Goal: Information Seeking & Learning: Learn about a topic

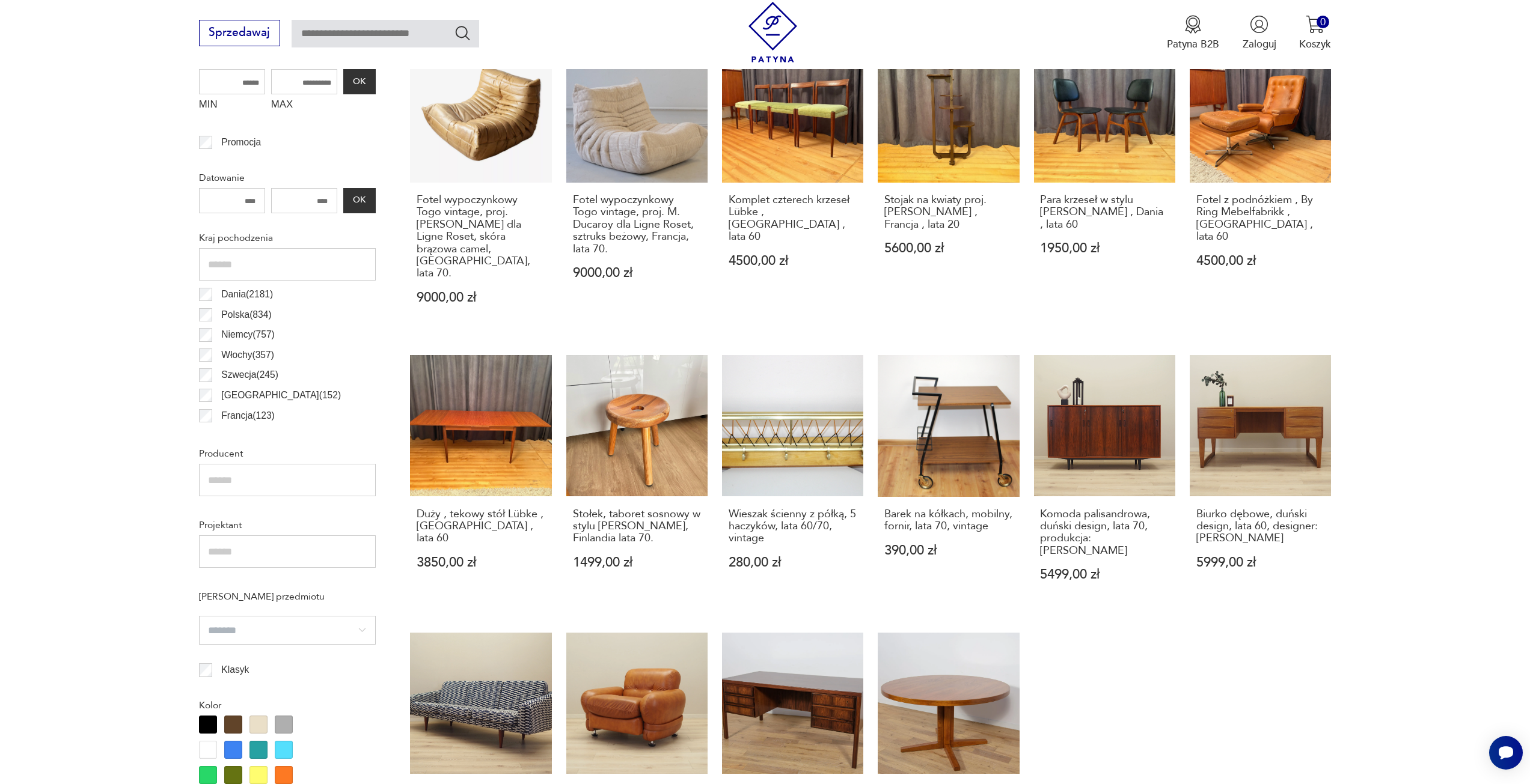
scroll to position [781, 0]
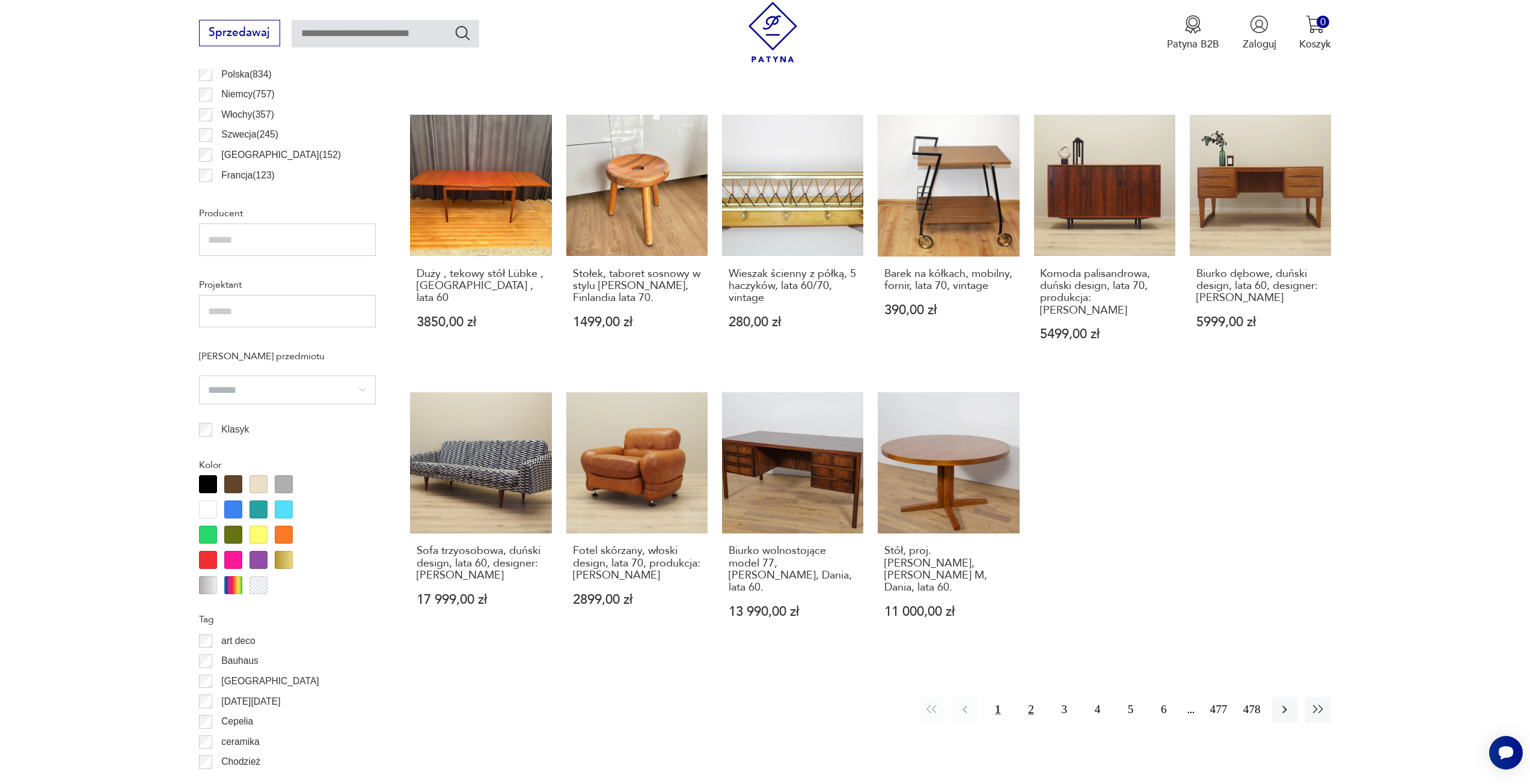
click at [1032, 697] on button "2" at bounding box center [1031, 710] width 26 height 26
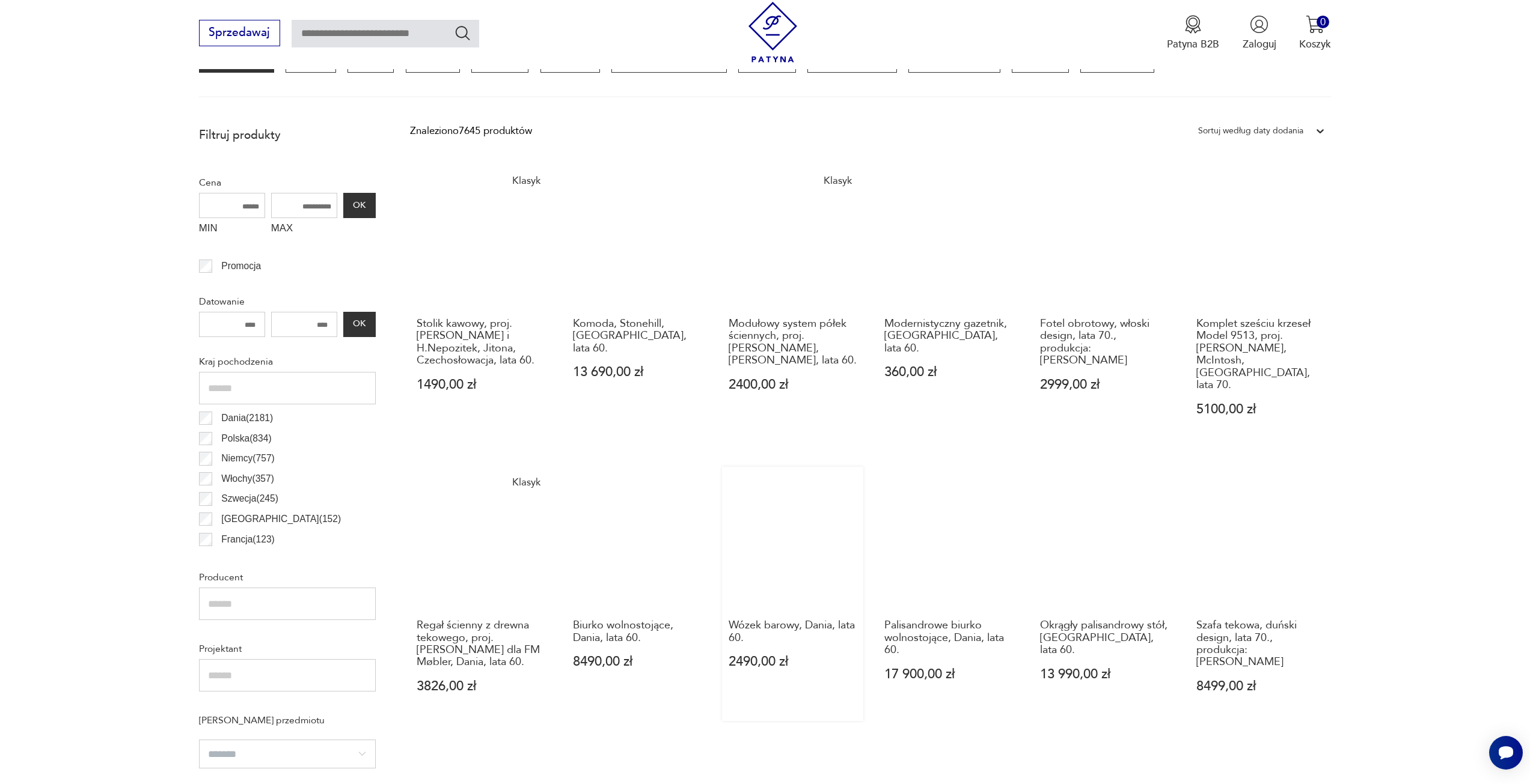
scroll to position [717, 0]
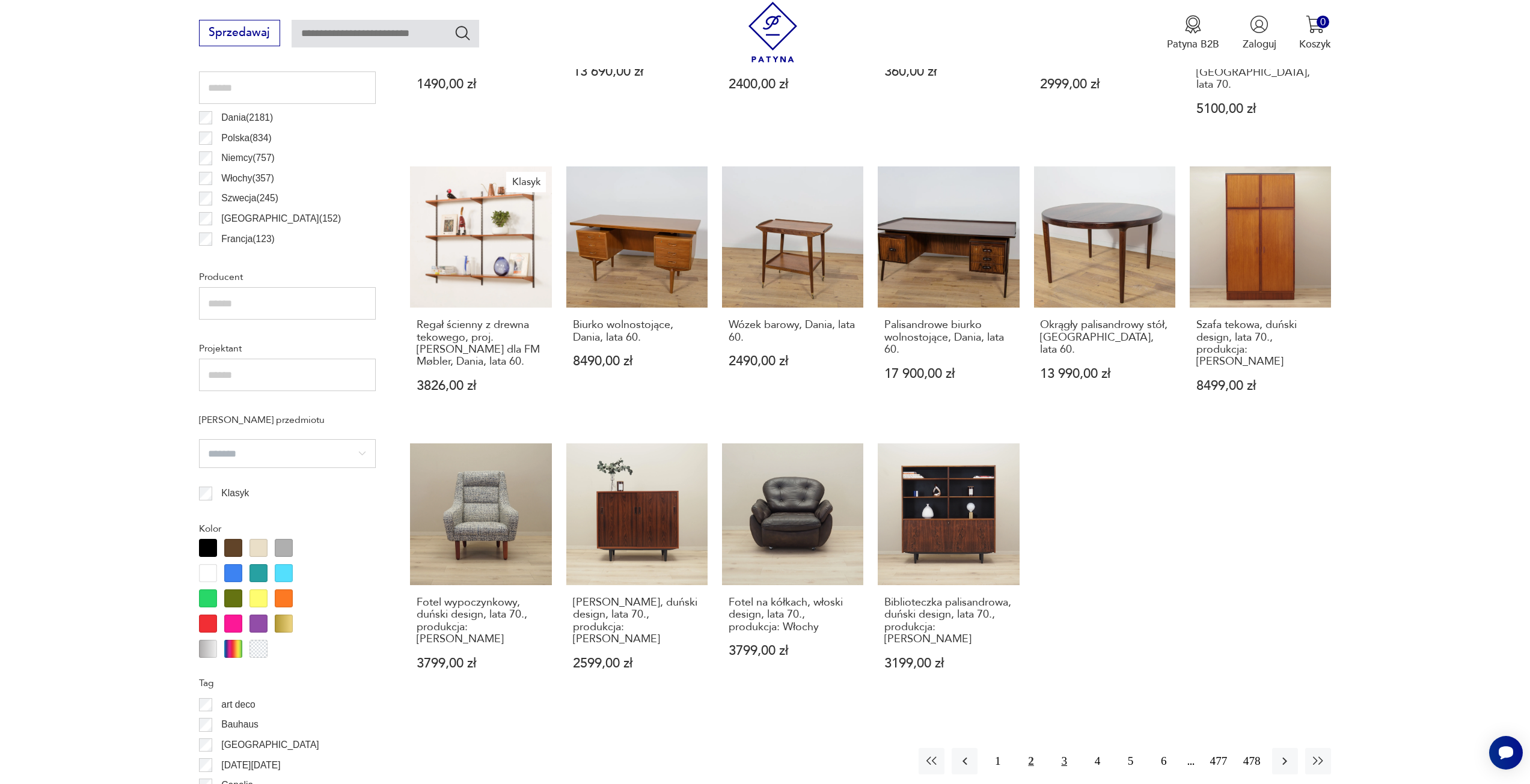
click at [1067, 748] on button "3" at bounding box center [1064, 761] width 26 height 26
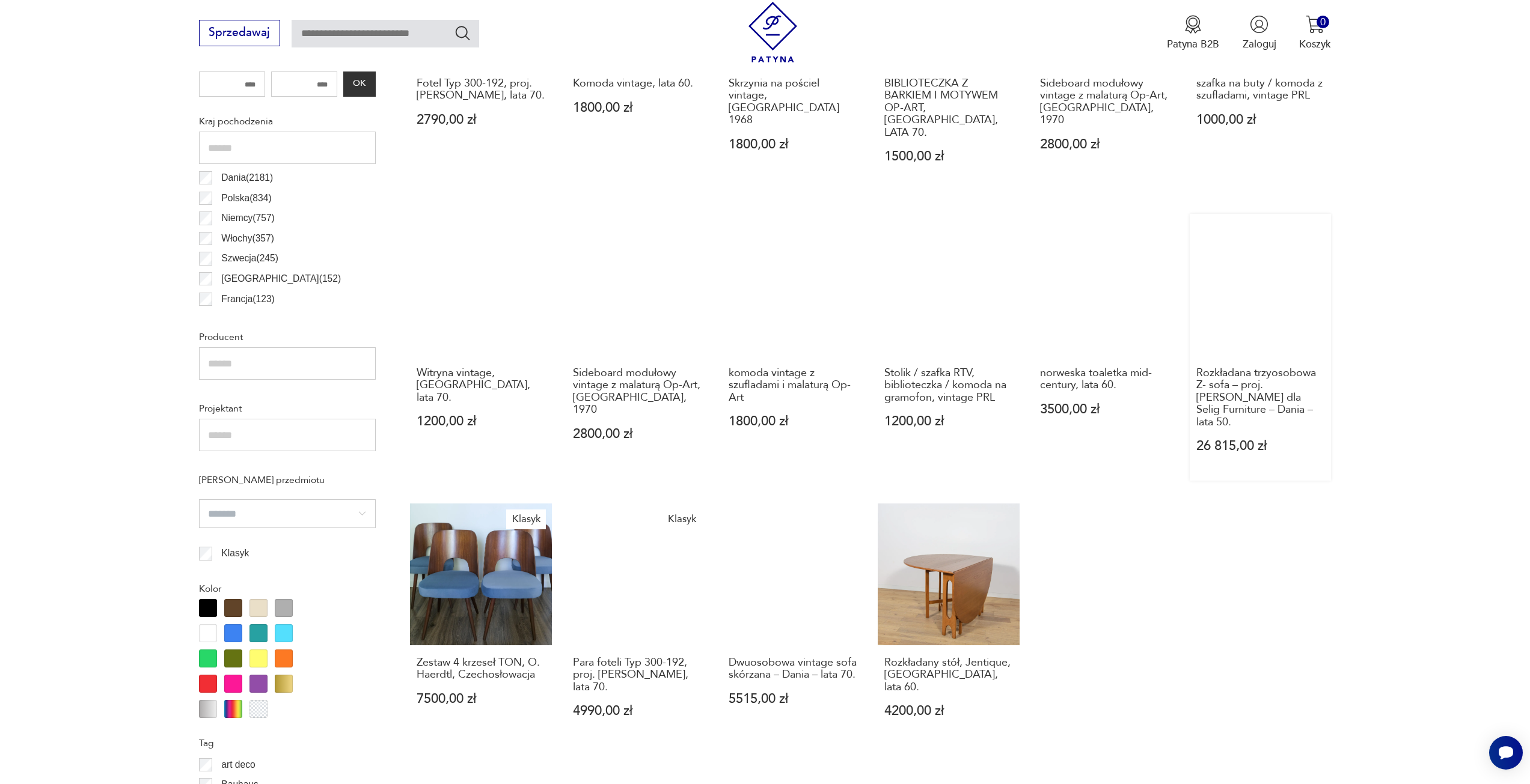
scroll to position [838, 0]
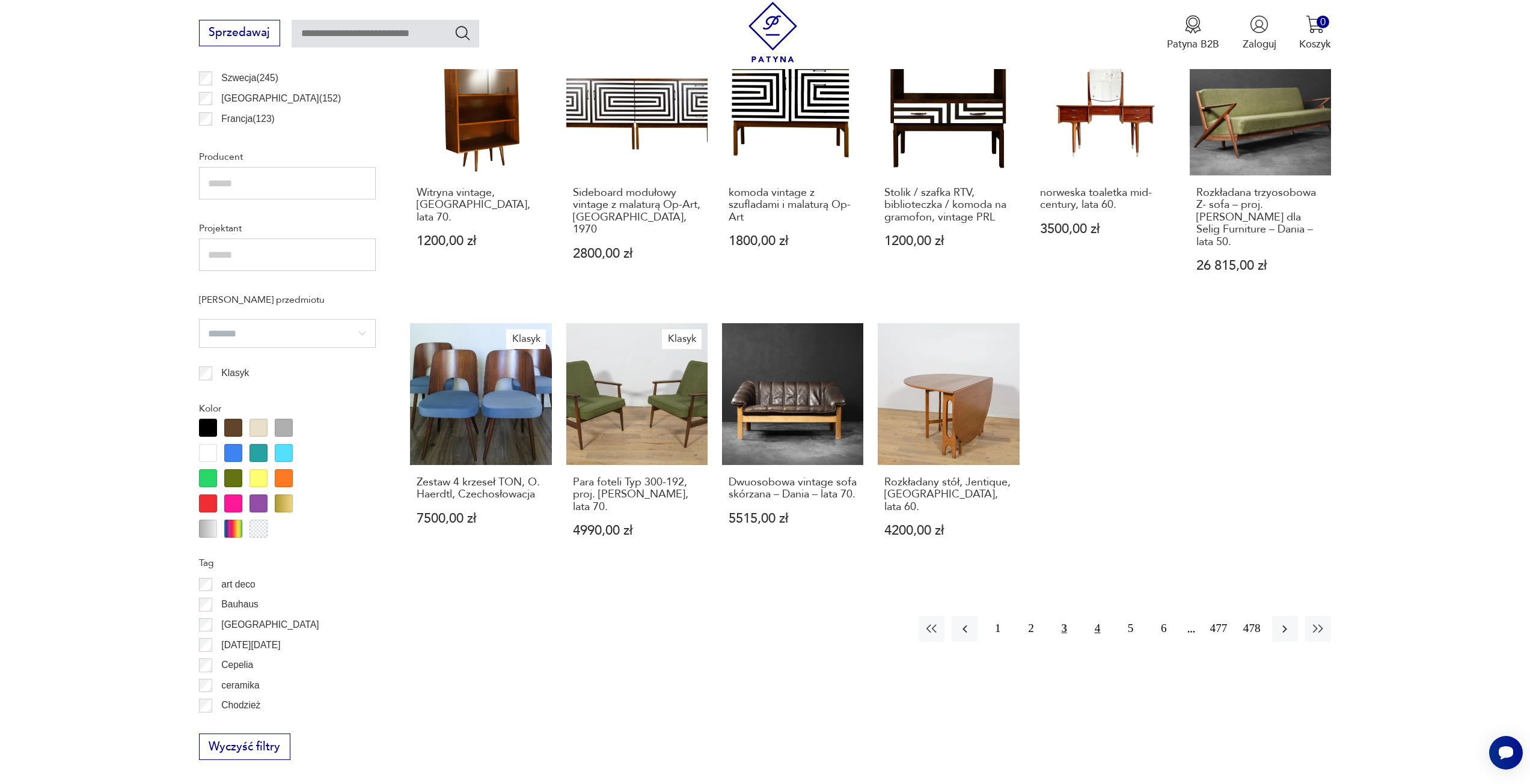
click at [1104, 616] on button "4" at bounding box center [1098, 629] width 26 height 26
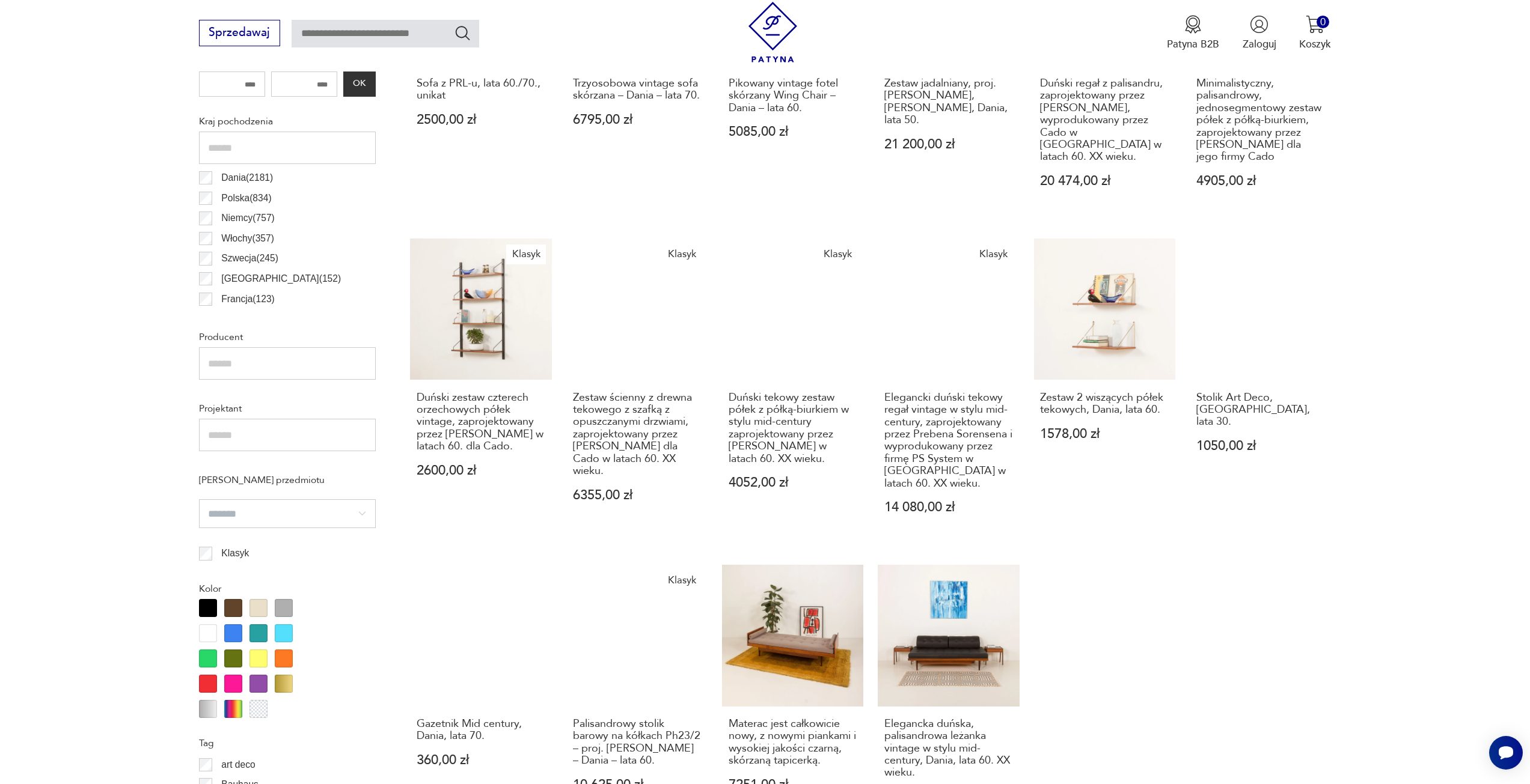
scroll to position [898, 0]
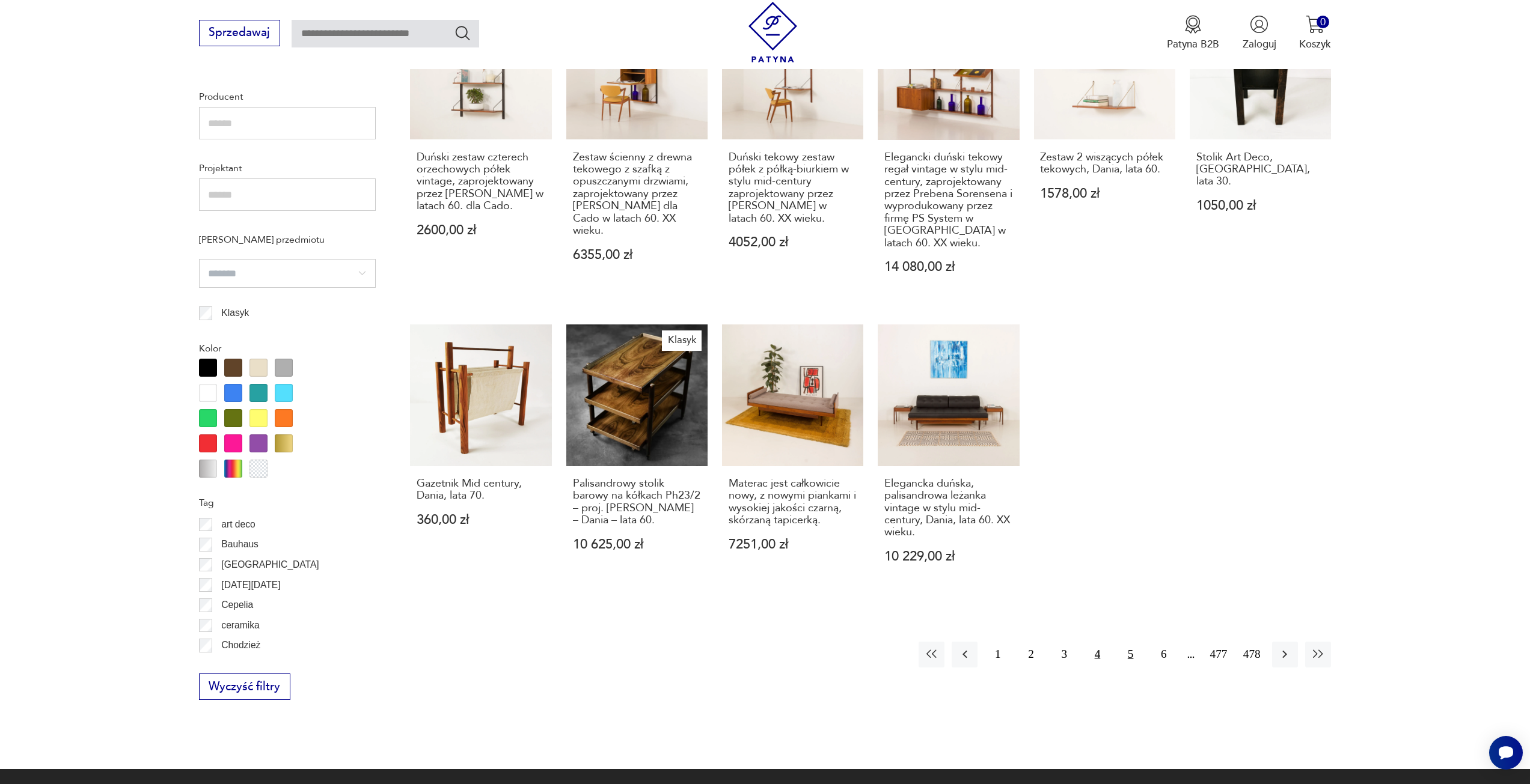
click at [1127, 652] on button "5" at bounding box center [1131, 655] width 26 height 26
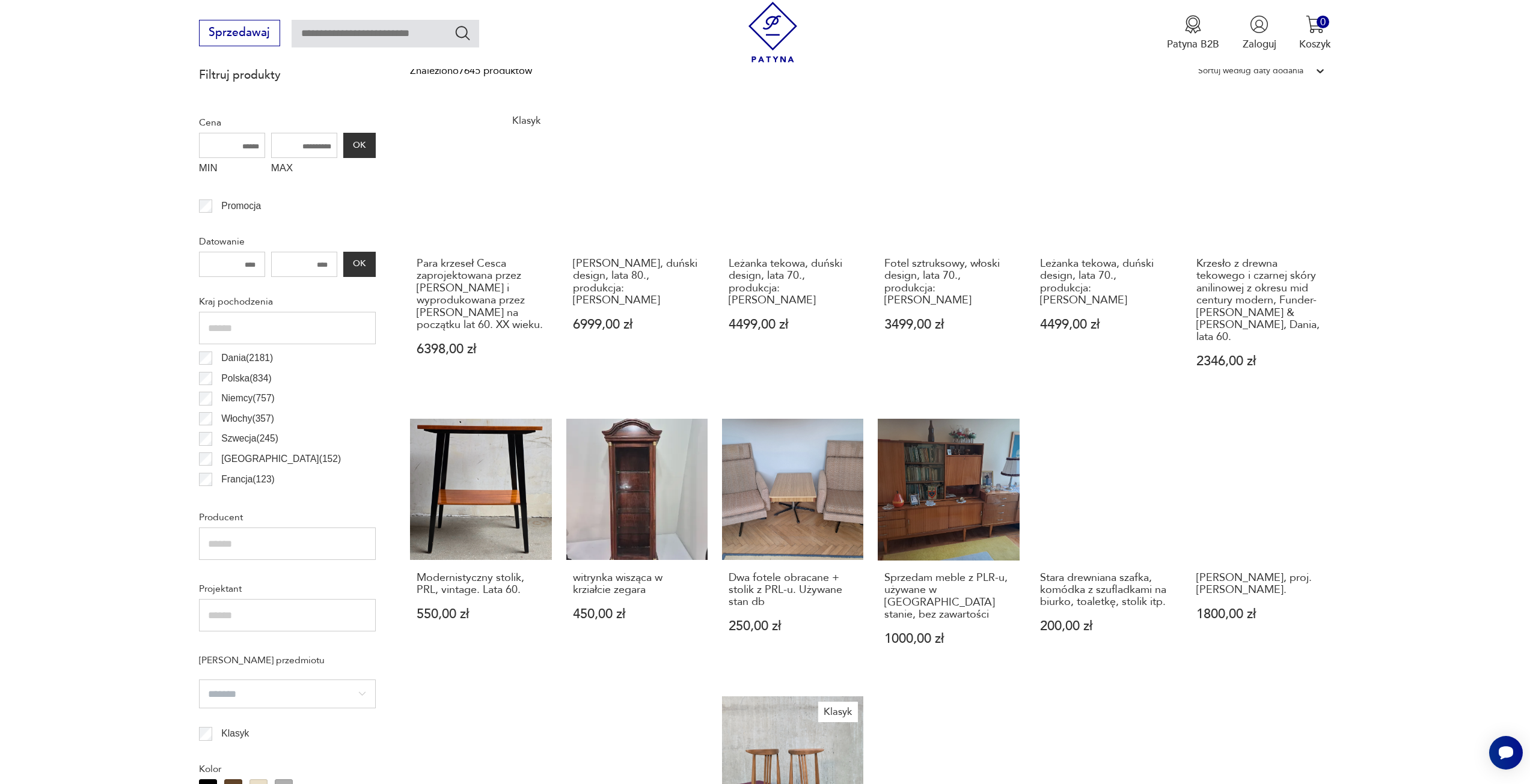
scroll to position [898, 0]
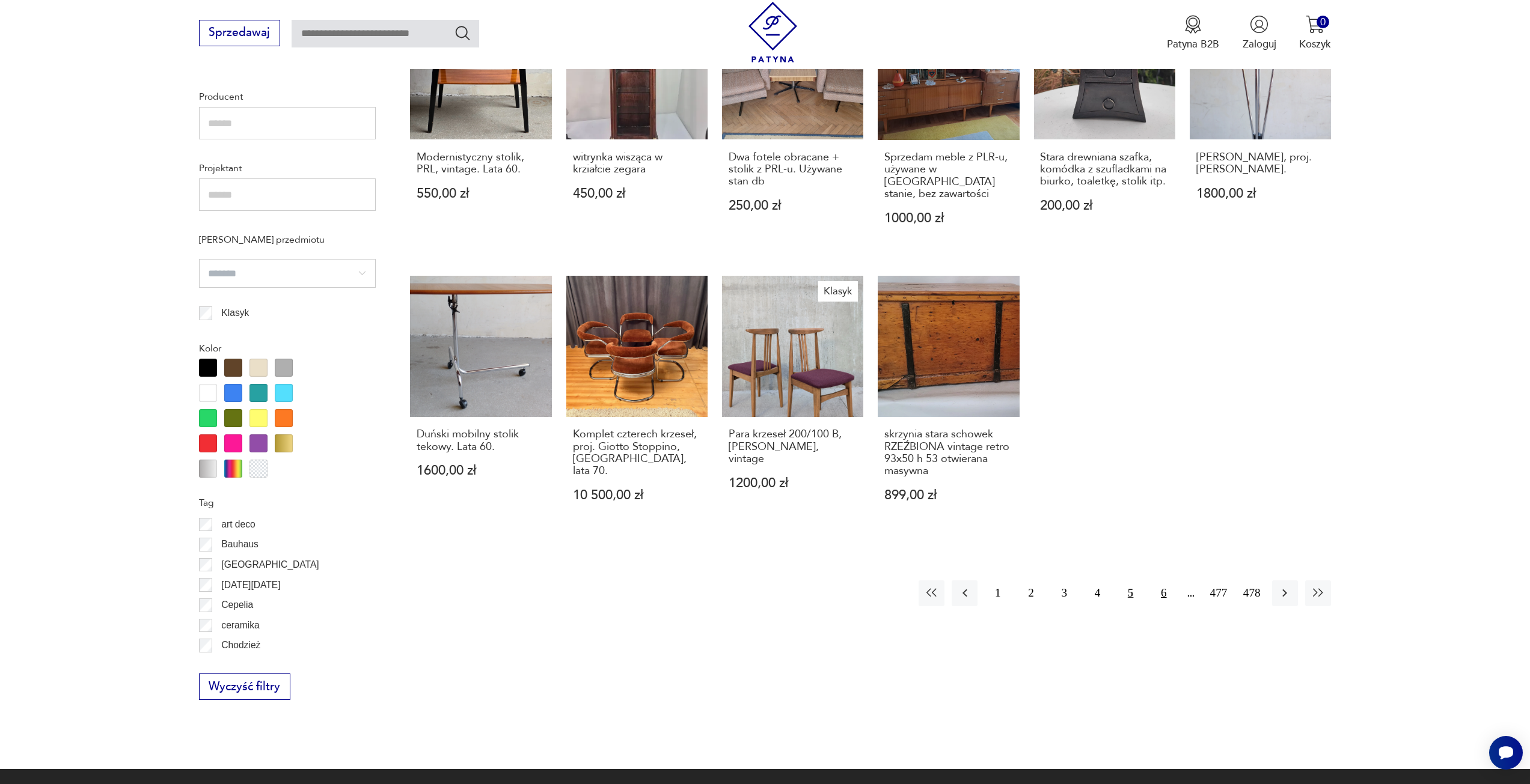
click at [1157, 580] on button "6" at bounding box center [1164, 593] width 26 height 26
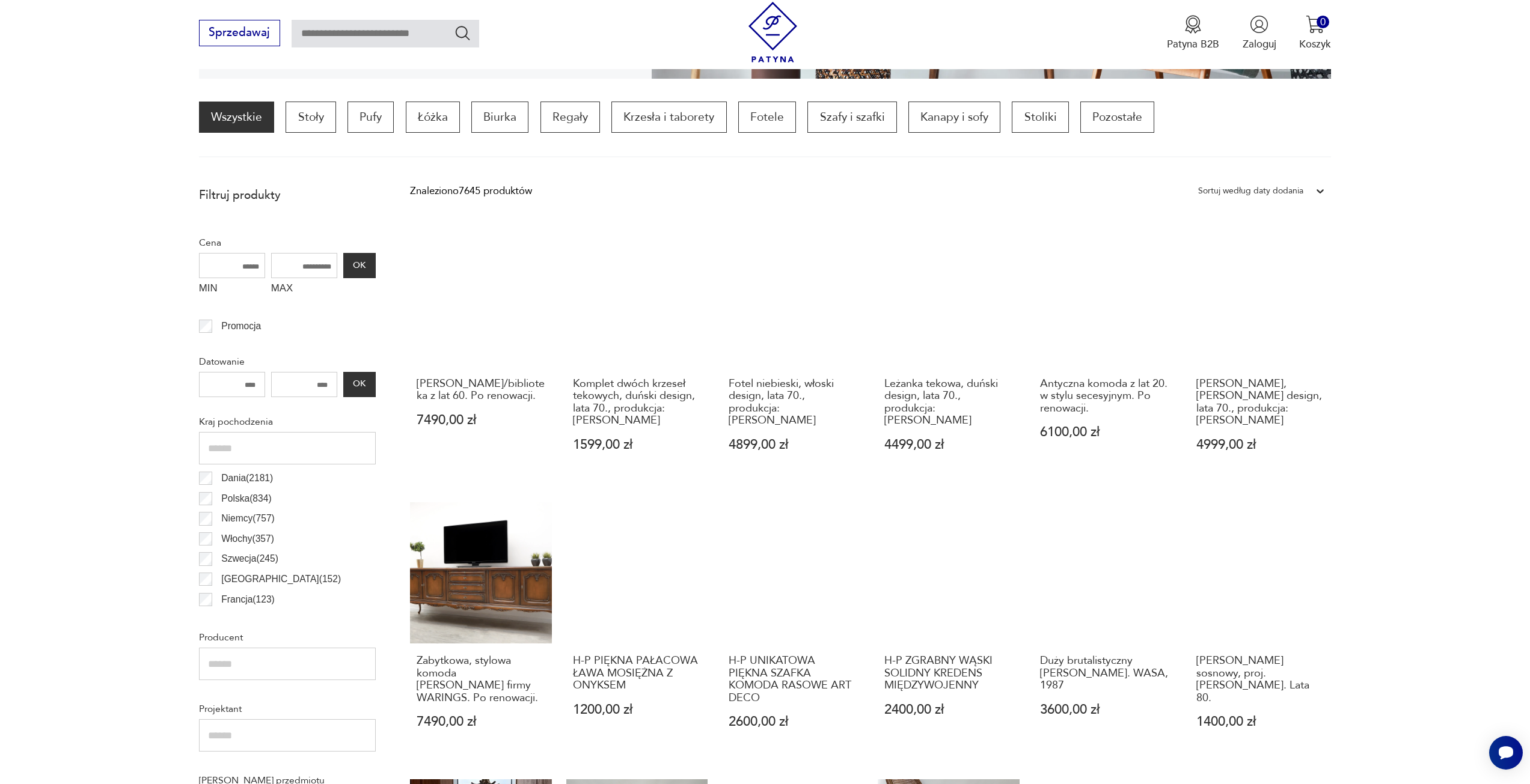
scroll to position [717, 0]
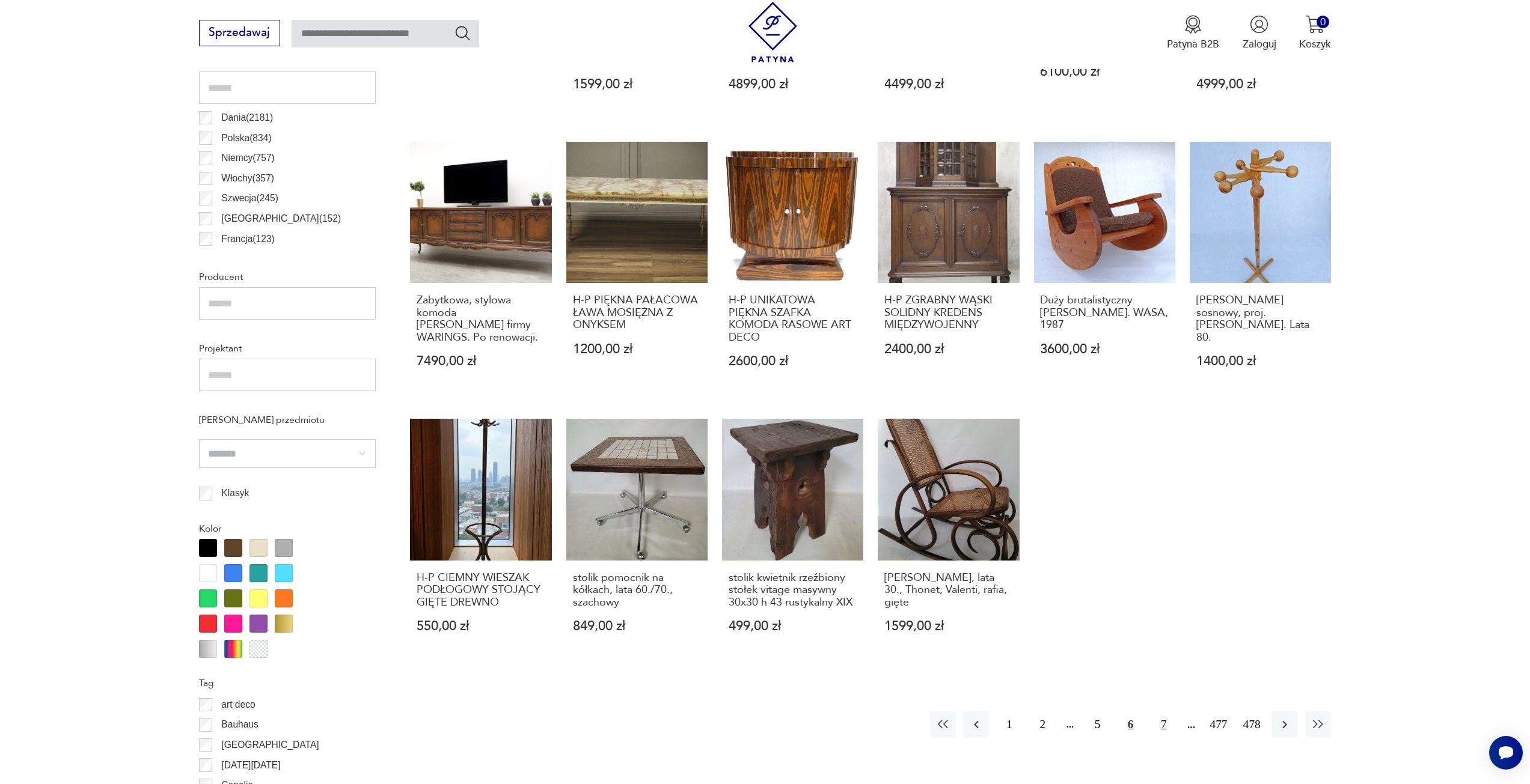
click at [1165, 711] on button "7" at bounding box center [1164, 724] width 26 height 26
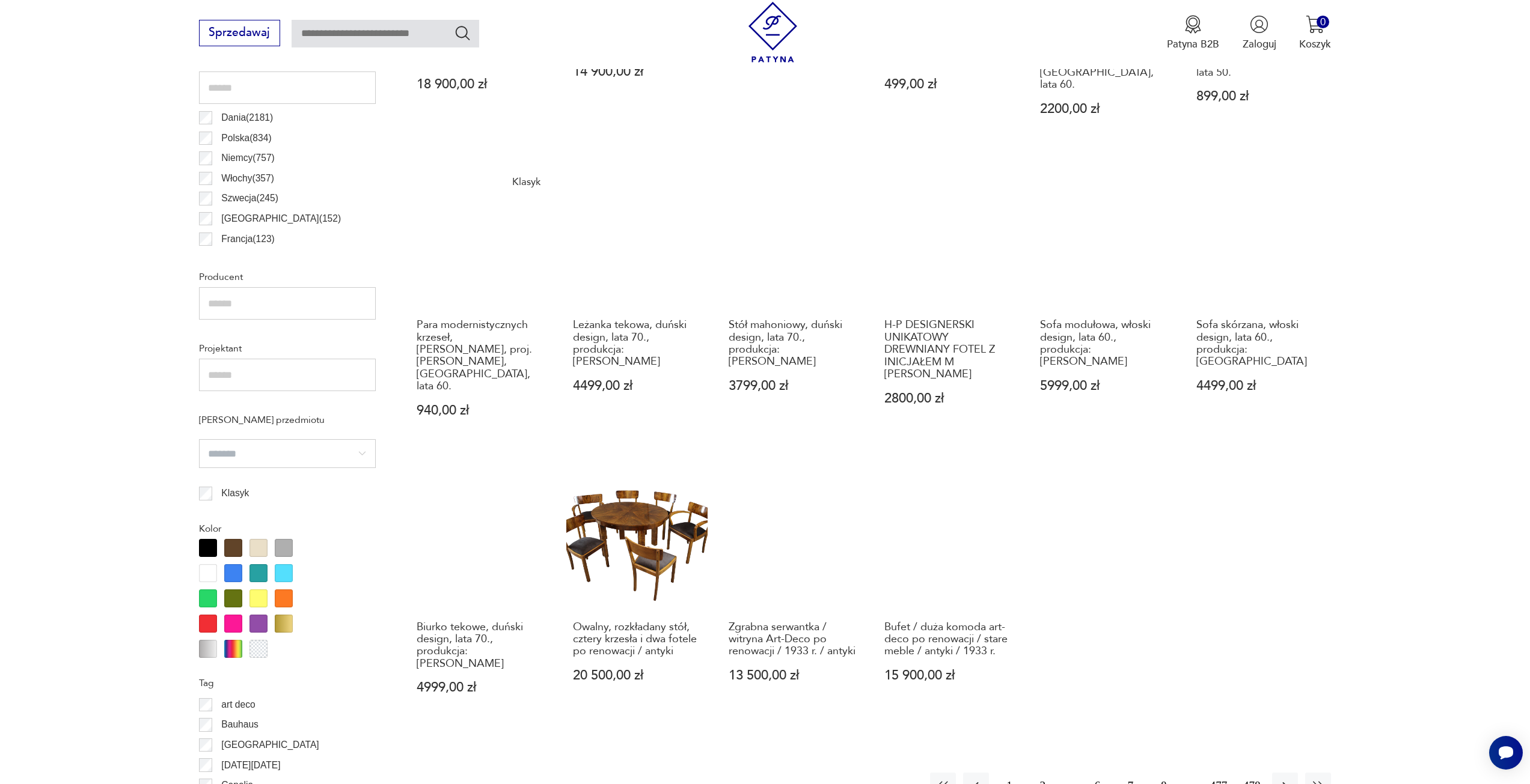
scroll to position [778, 0]
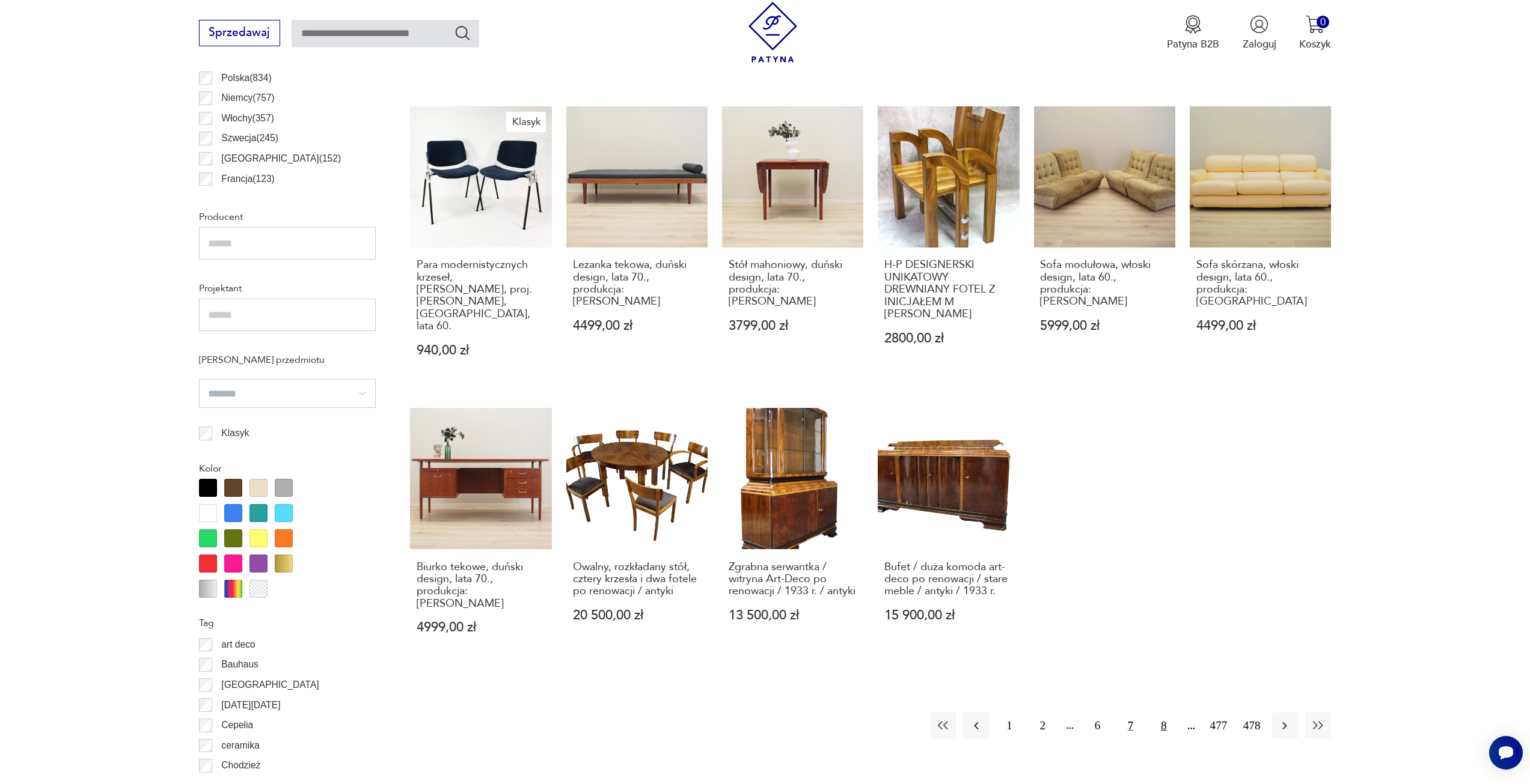
click at [1162, 712] on button "8" at bounding box center [1164, 725] width 26 height 26
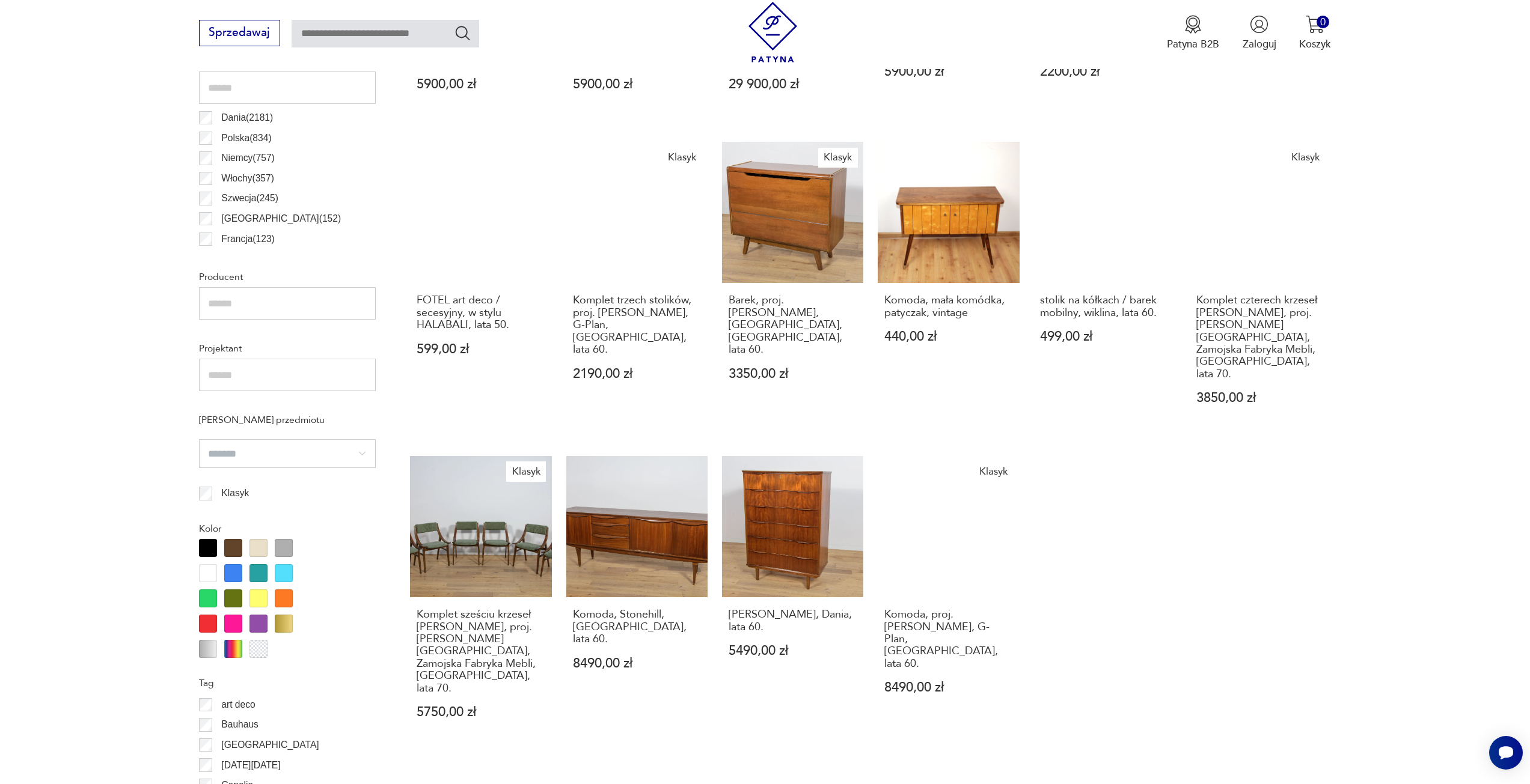
scroll to position [838, 0]
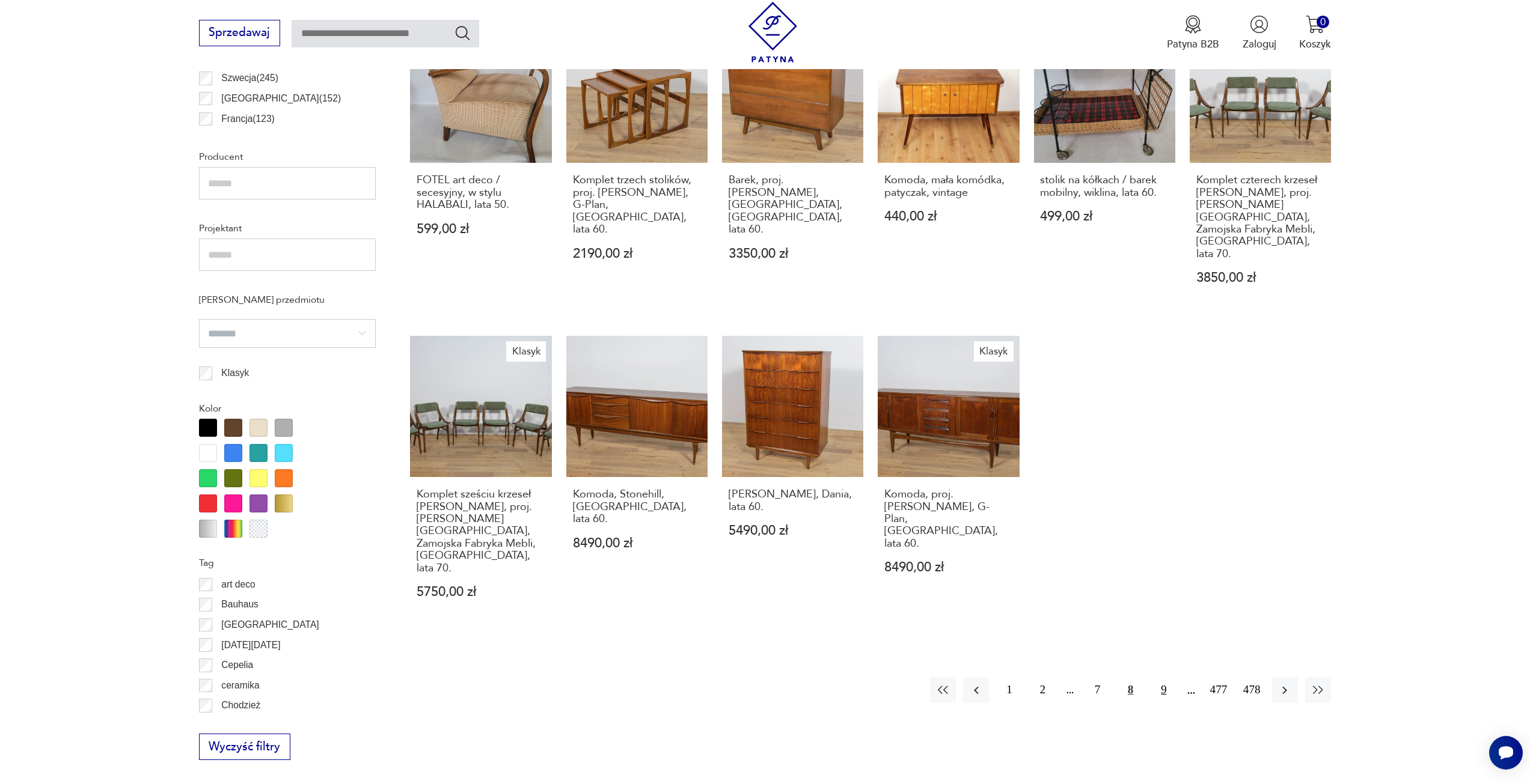
click at [1164, 677] on button "9" at bounding box center [1164, 690] width 26 height 26
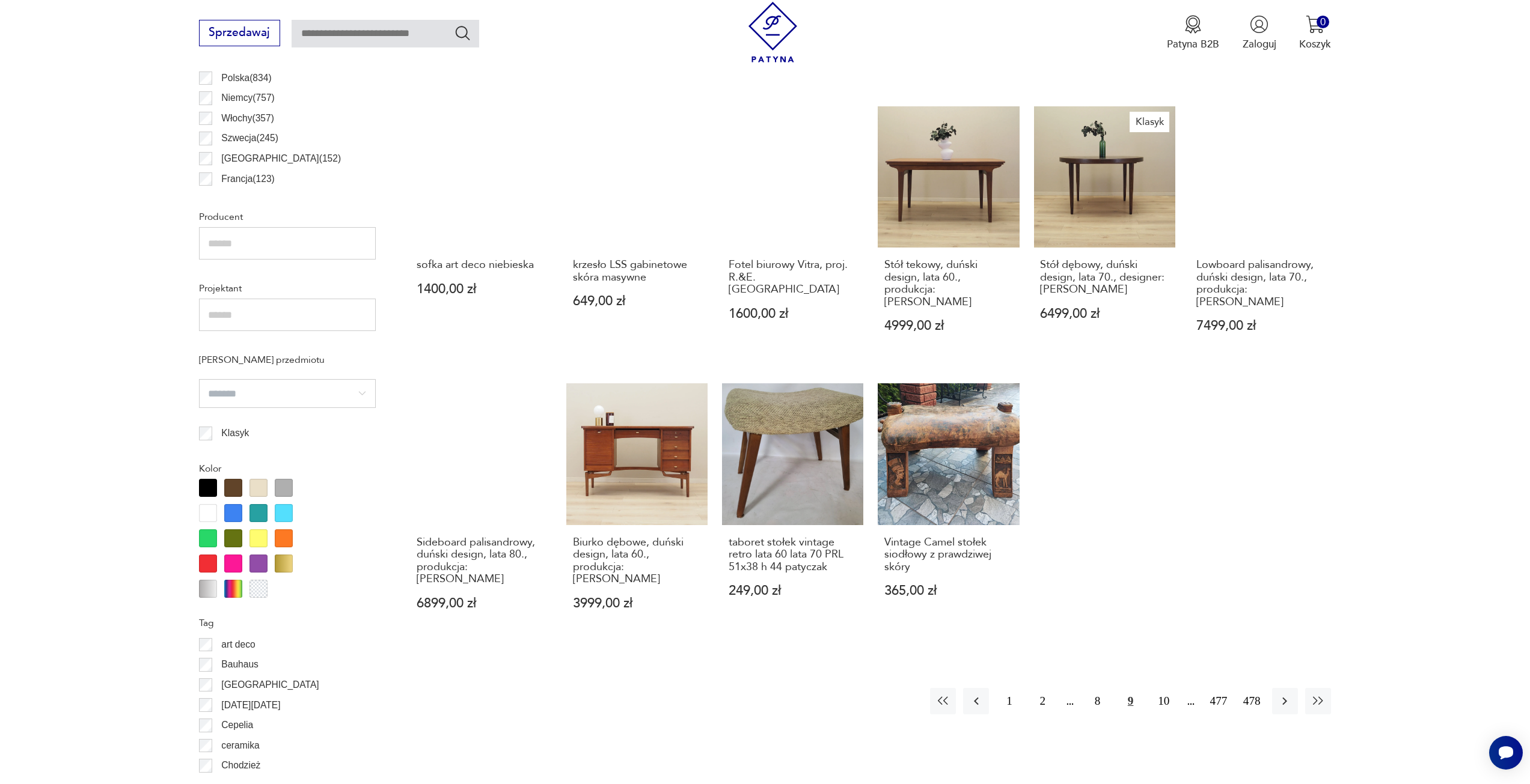
scroll to position [838, 0]
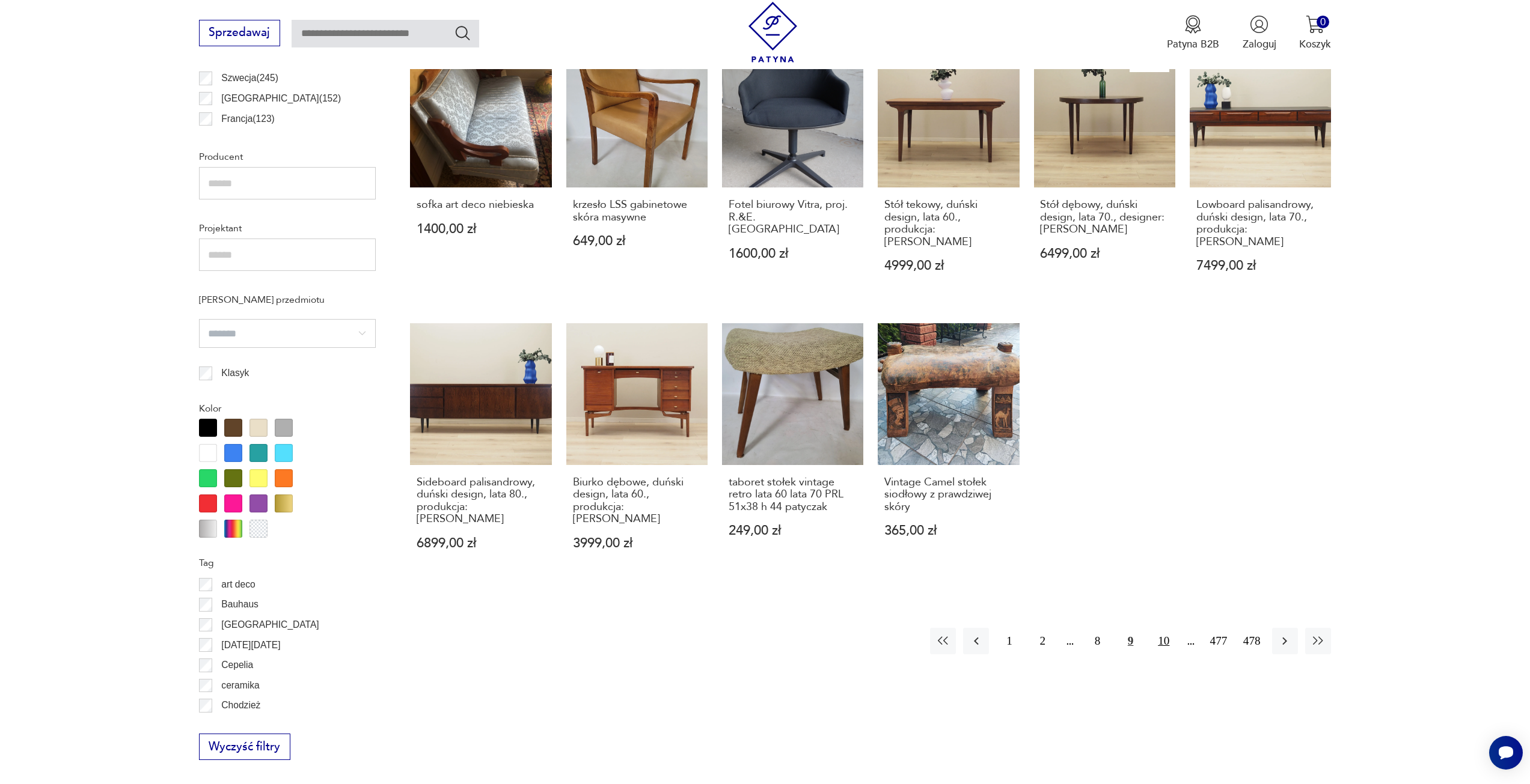
click at [1169, 628] on button "10" at bounding box center [1164, 641] width 26 height 26
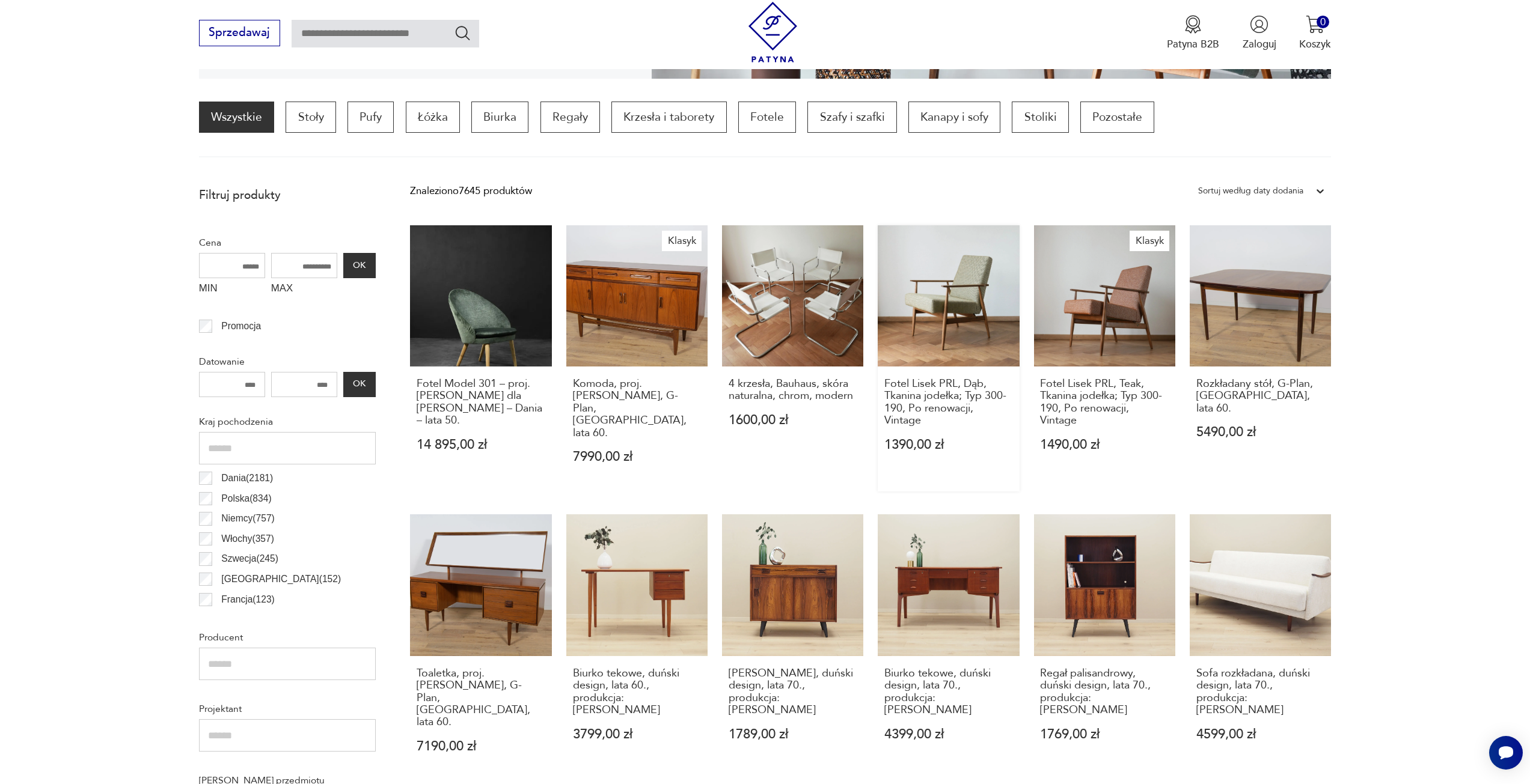
scroll to position [778, 0]
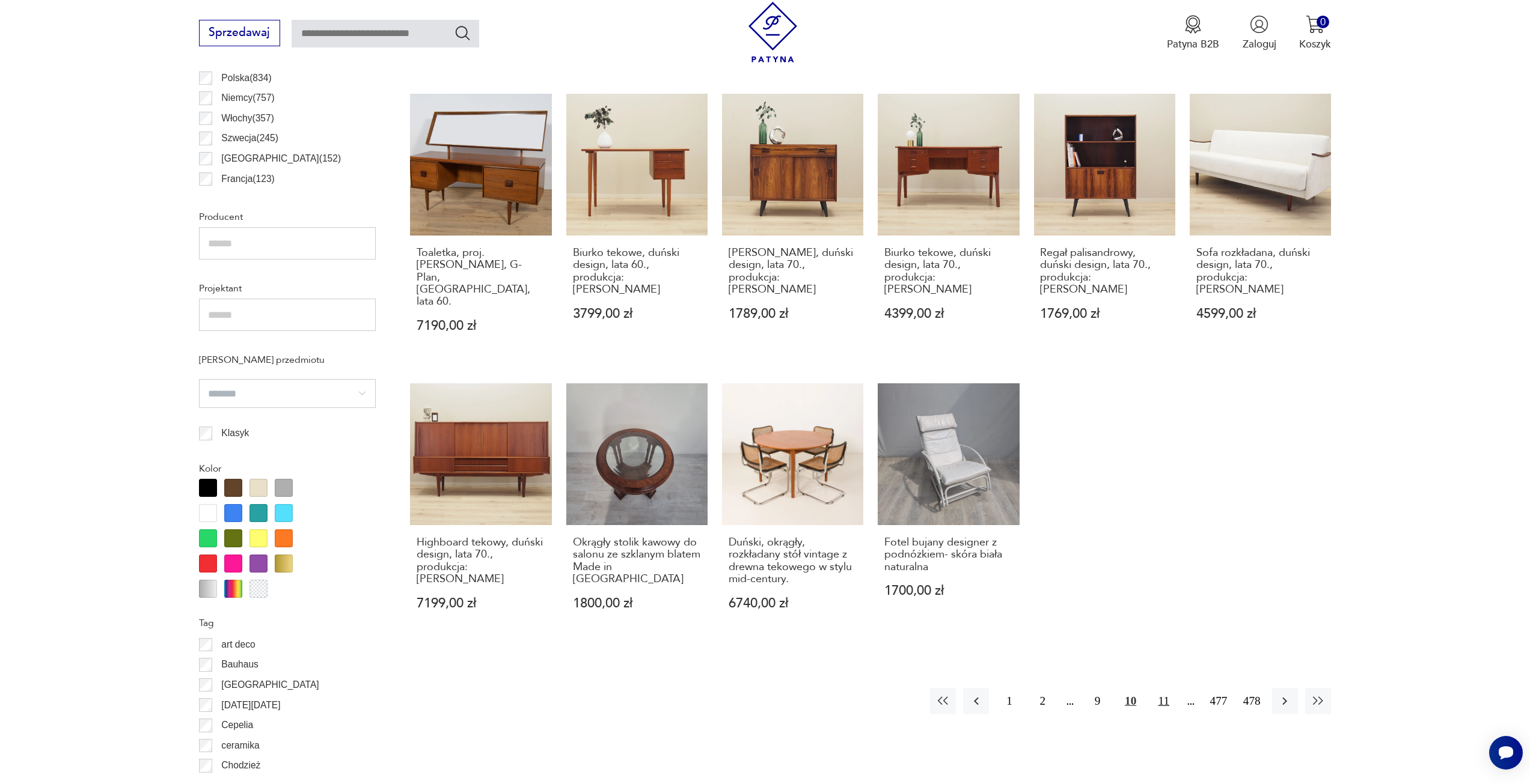
click at [1167, 688] on button "11" at bounding box center [1164, 701] width 26 height 26
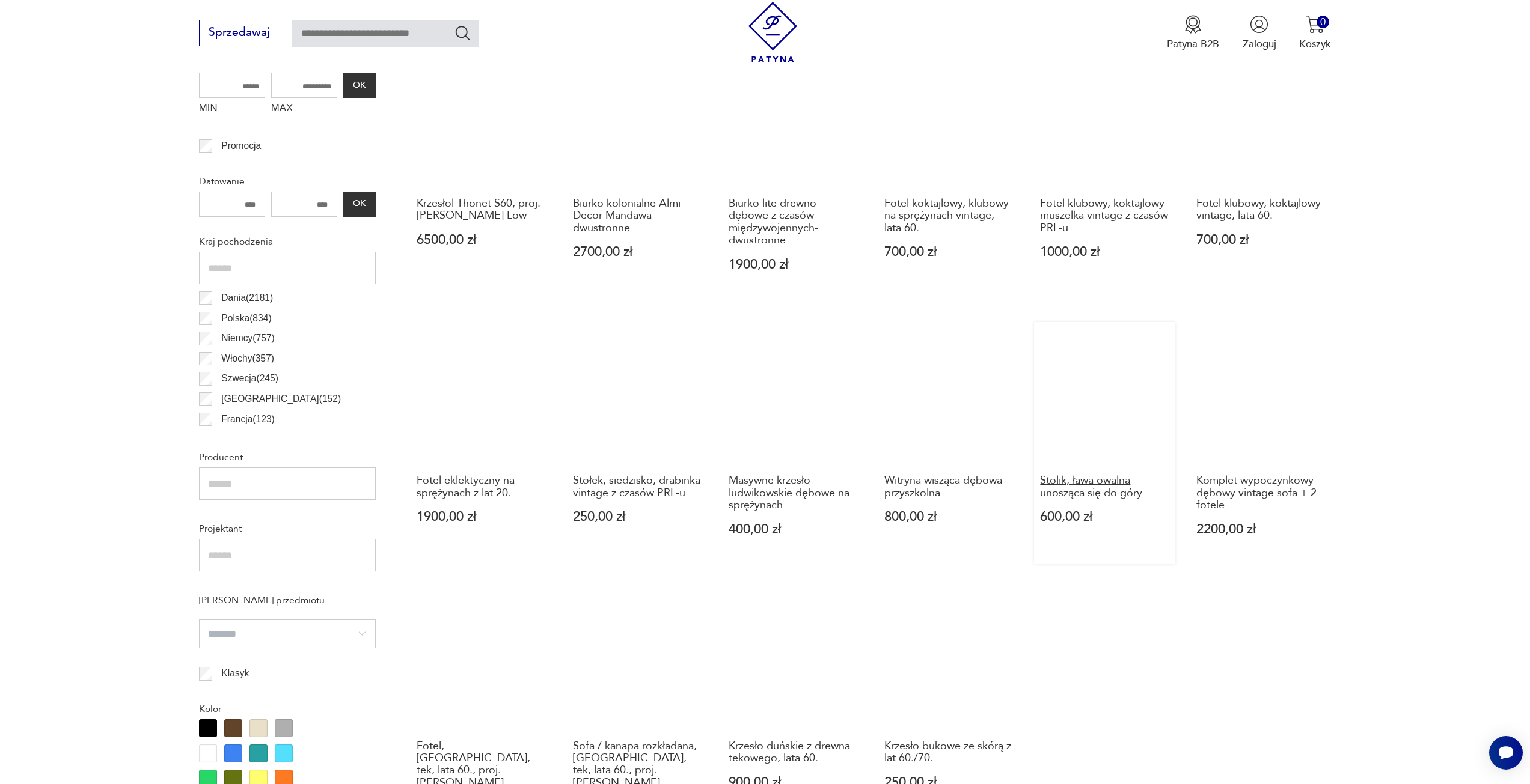
scroll to position [717, 0]
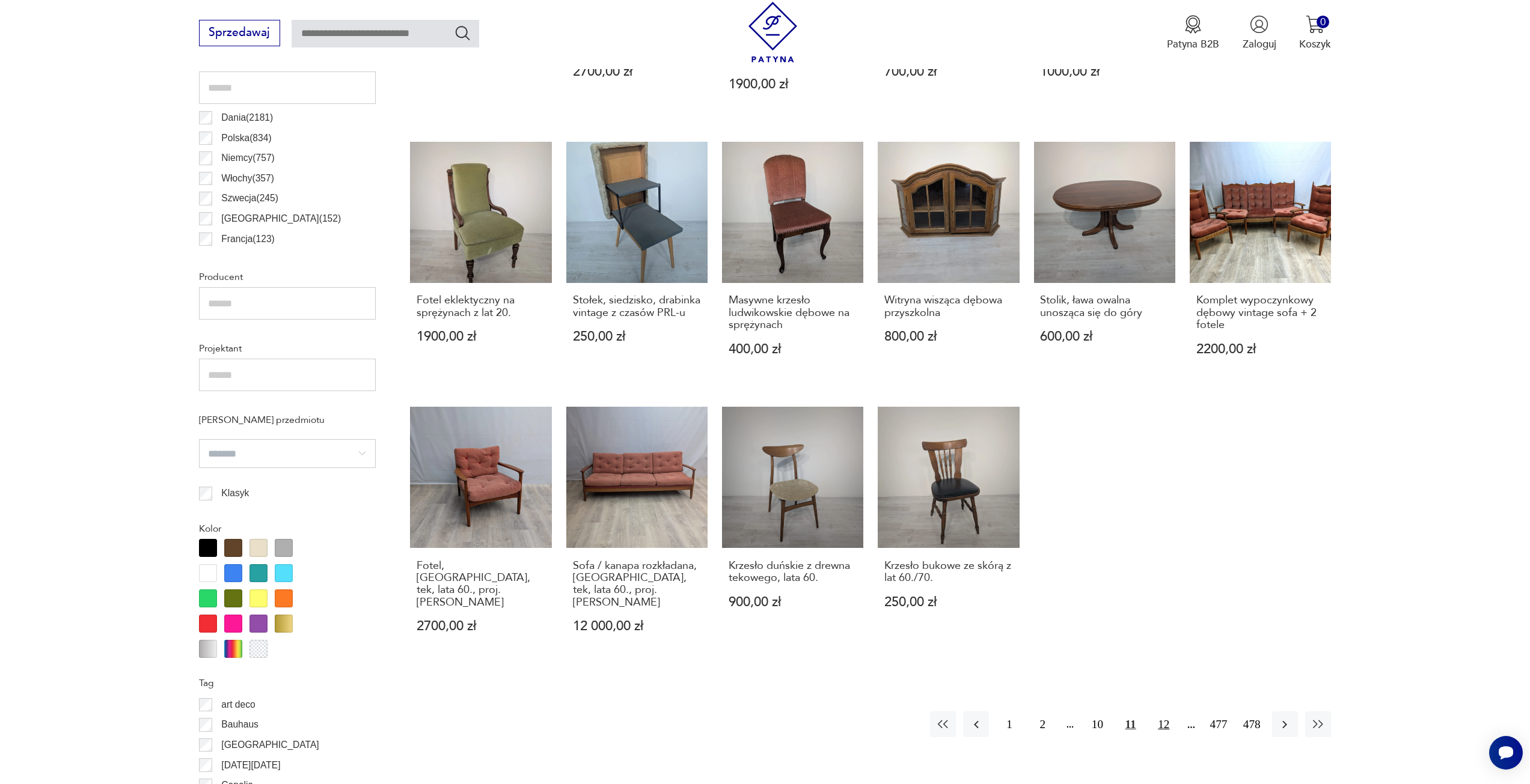
click at [1160, 713] on button "12" at bounding box center [1164, 724] width 26 height 26
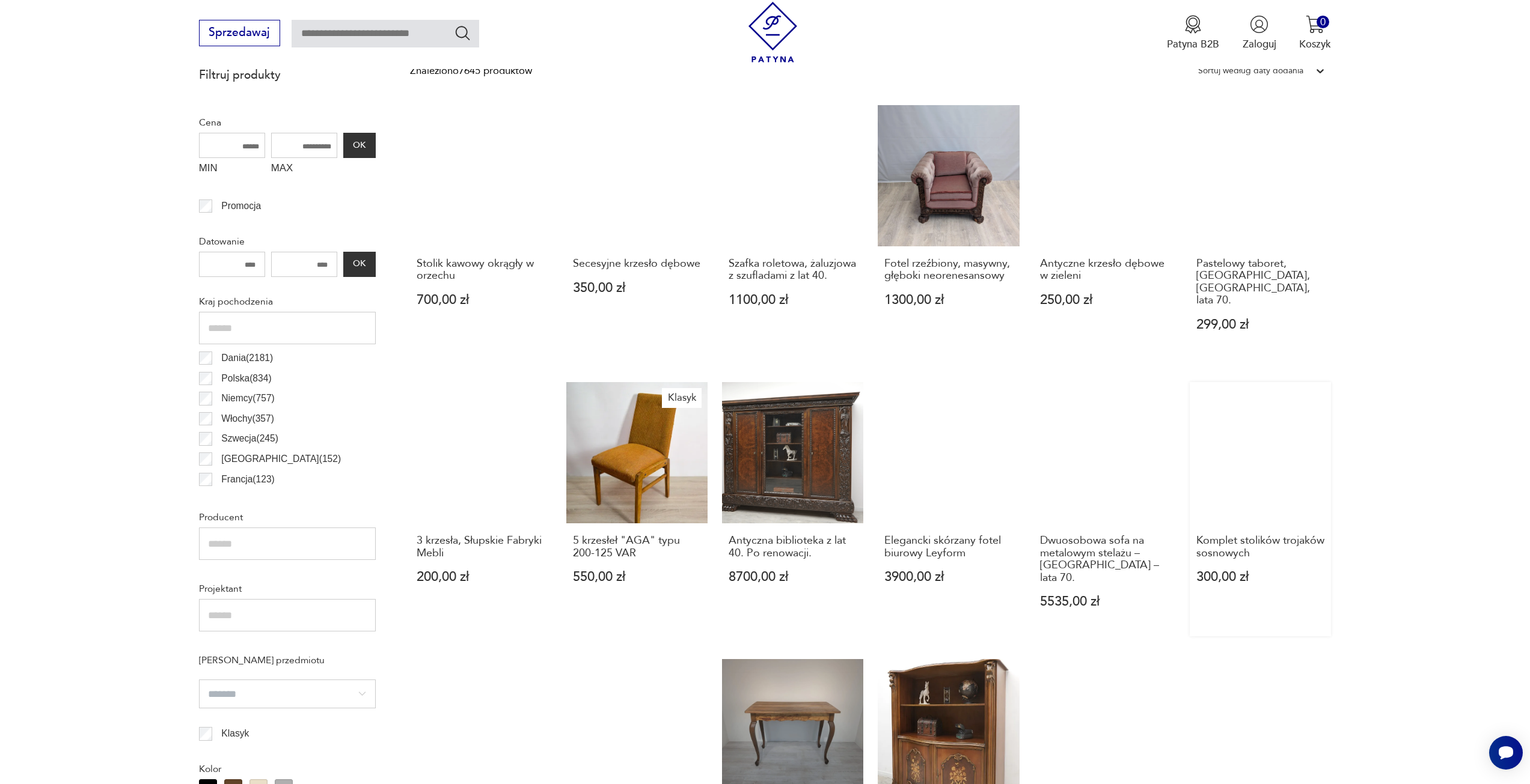
scroll to position [838, 0]
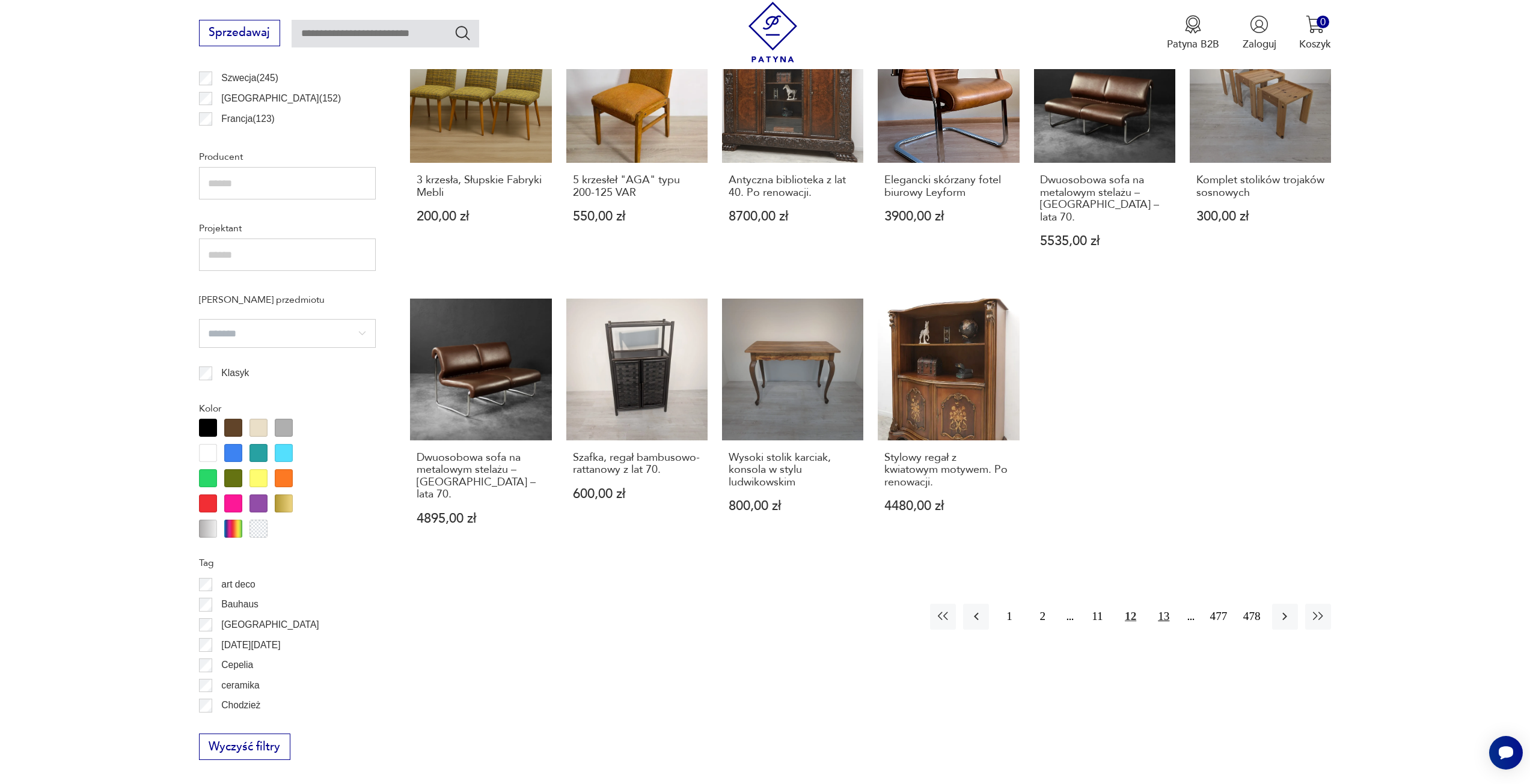
click at [1162, 604] on button "13" at bounding box center [1164, 617] width 26 height 26
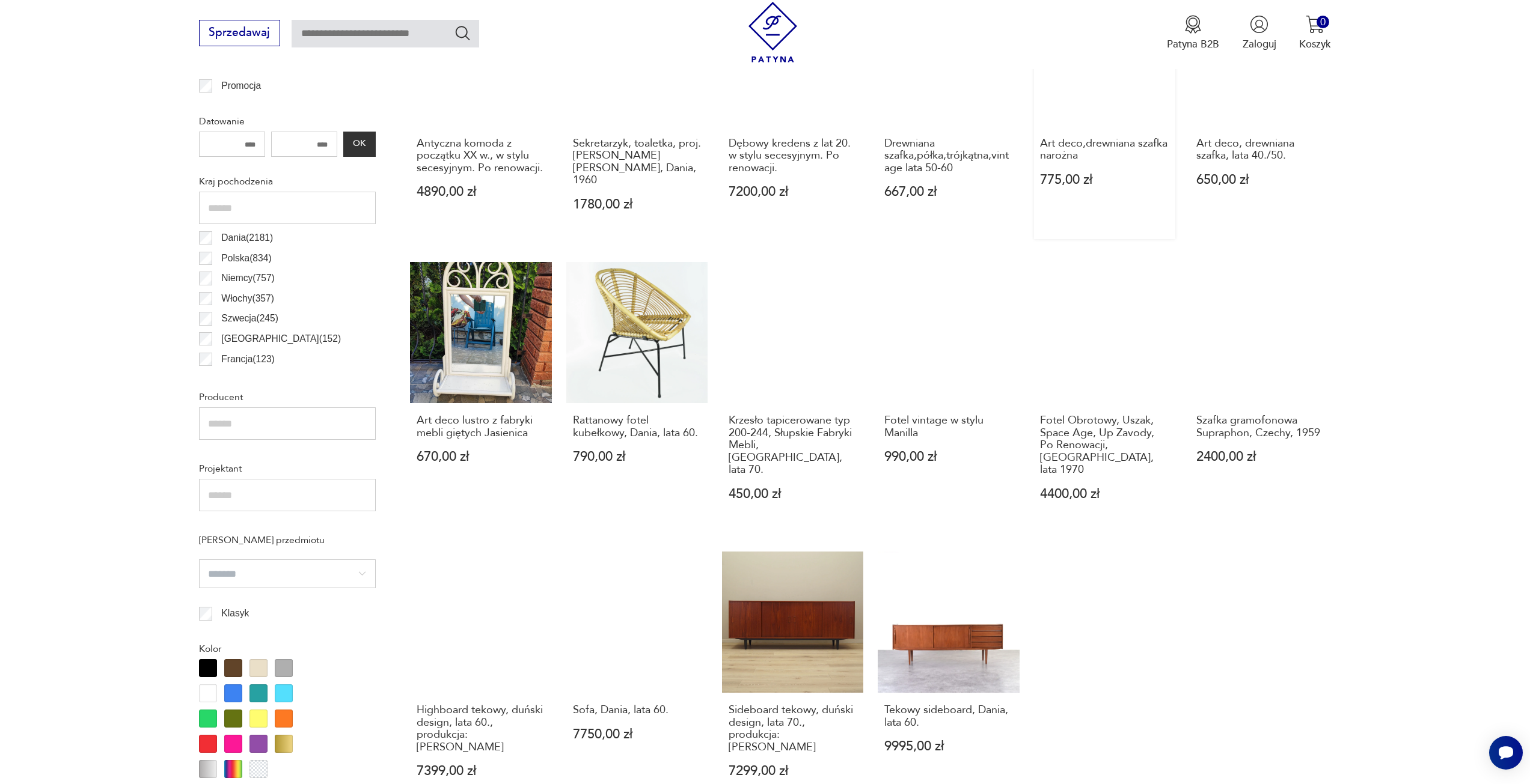
scroll to position [778, 0]
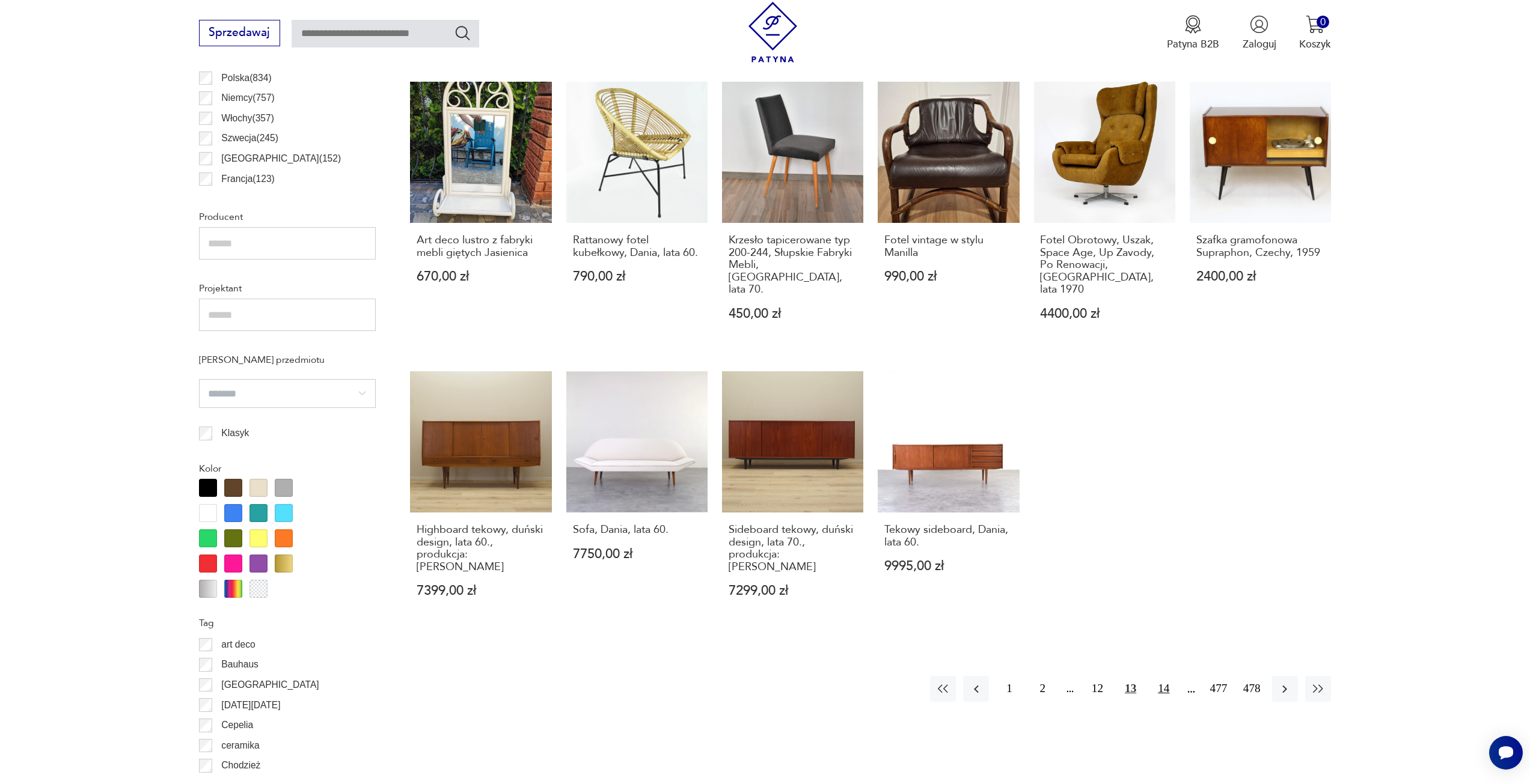
click at [1166, 676] on button "14" at bounding box center [1164, 689] width 26 height 26
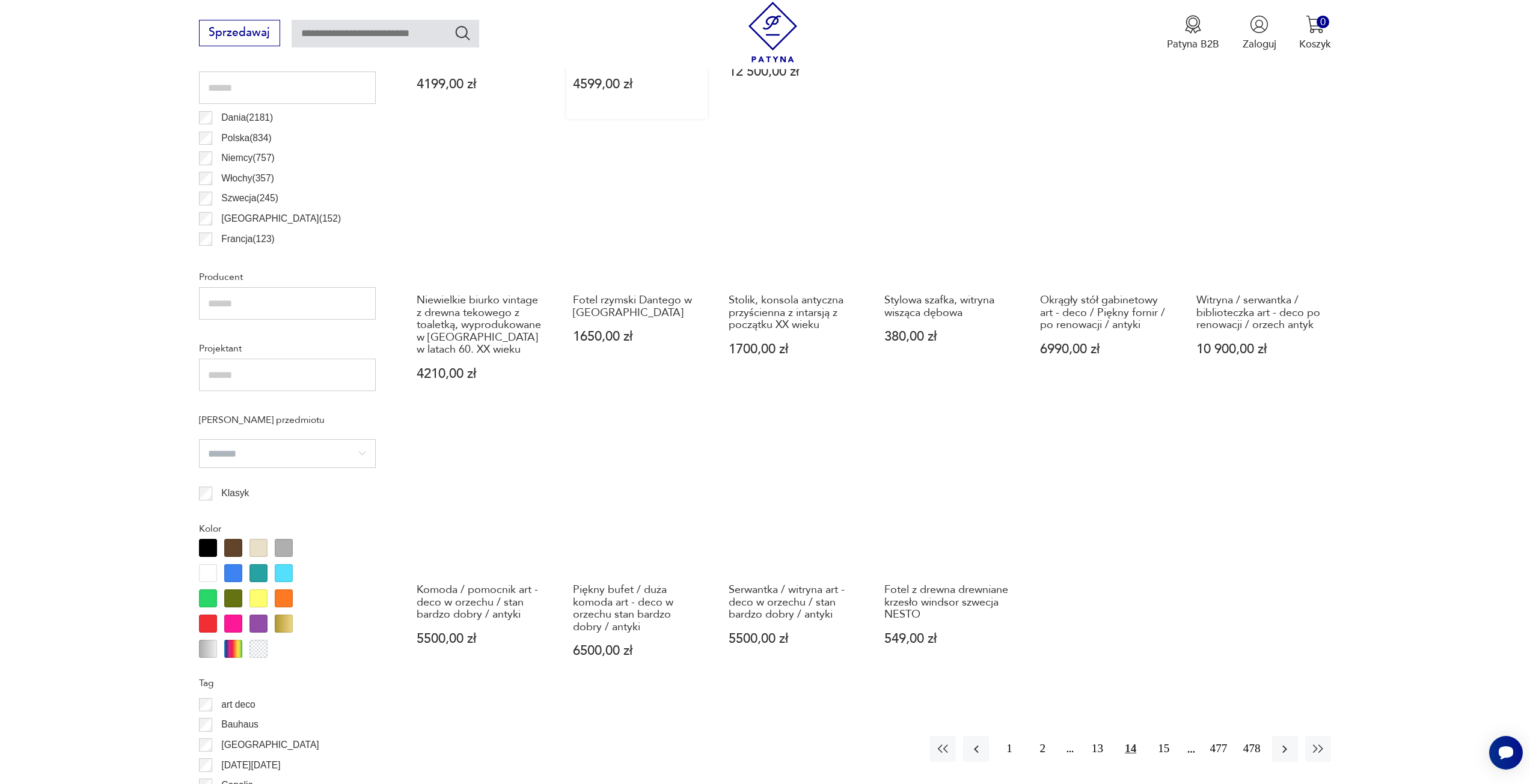
scroll to position [417, 0]
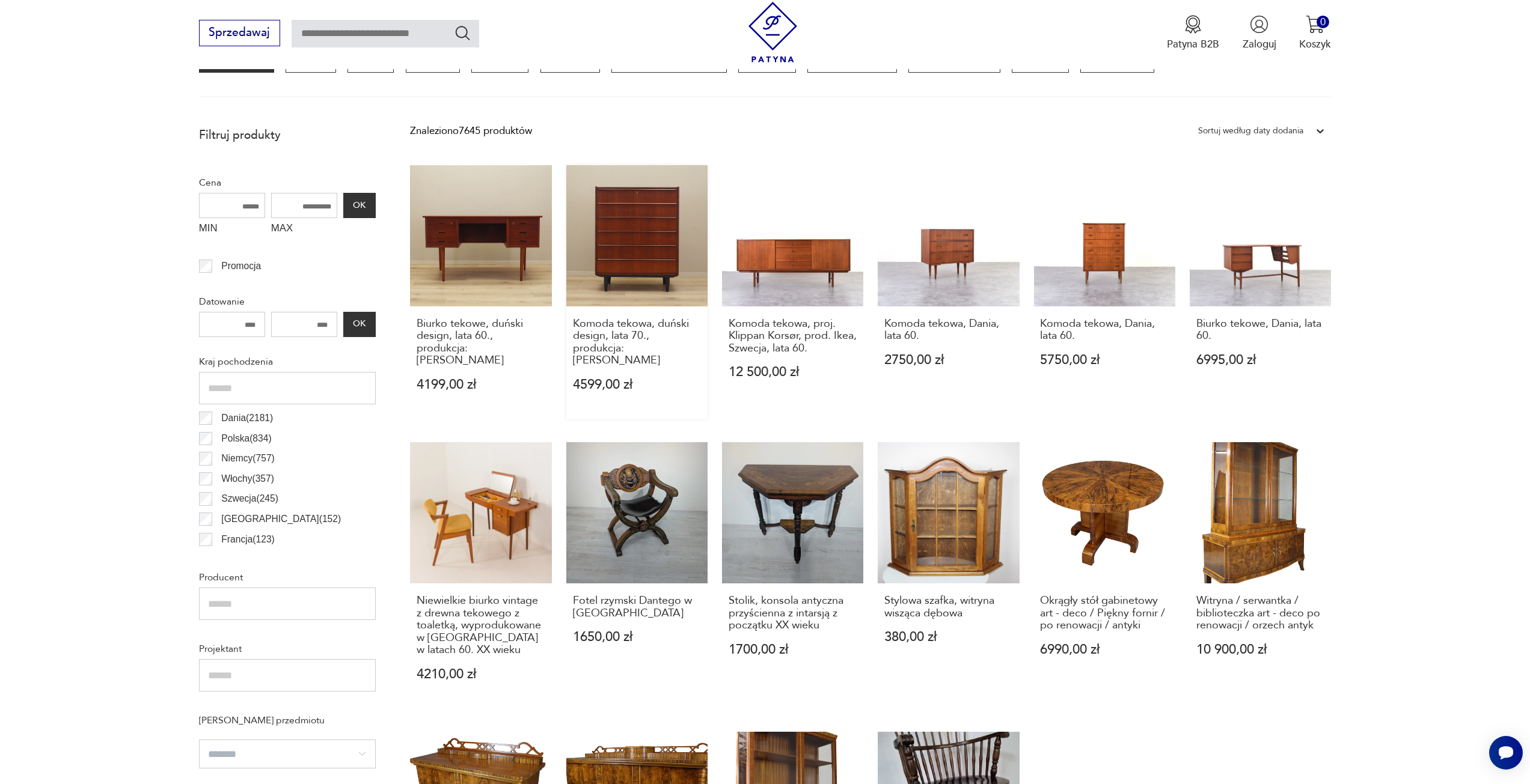
click at [649, 272] on link "Komoda tekowa, duński design, lata 70., produkcja: [PERSON_NAME] 4599,00 zł" at bounding box center [637, 293] width 141 height 254
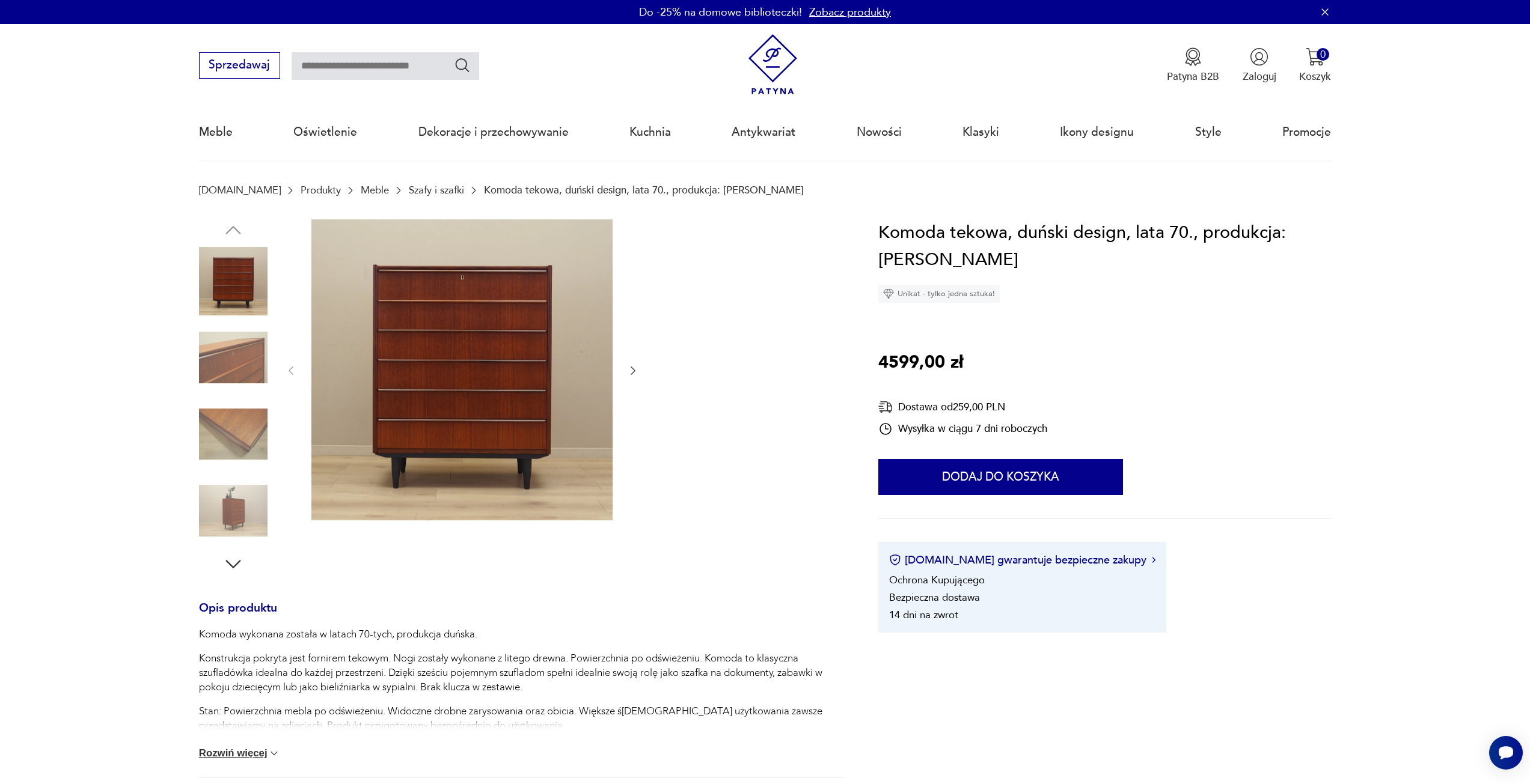
click at [247, 348] on img at bounding box center [233, 357] width 69 height 69
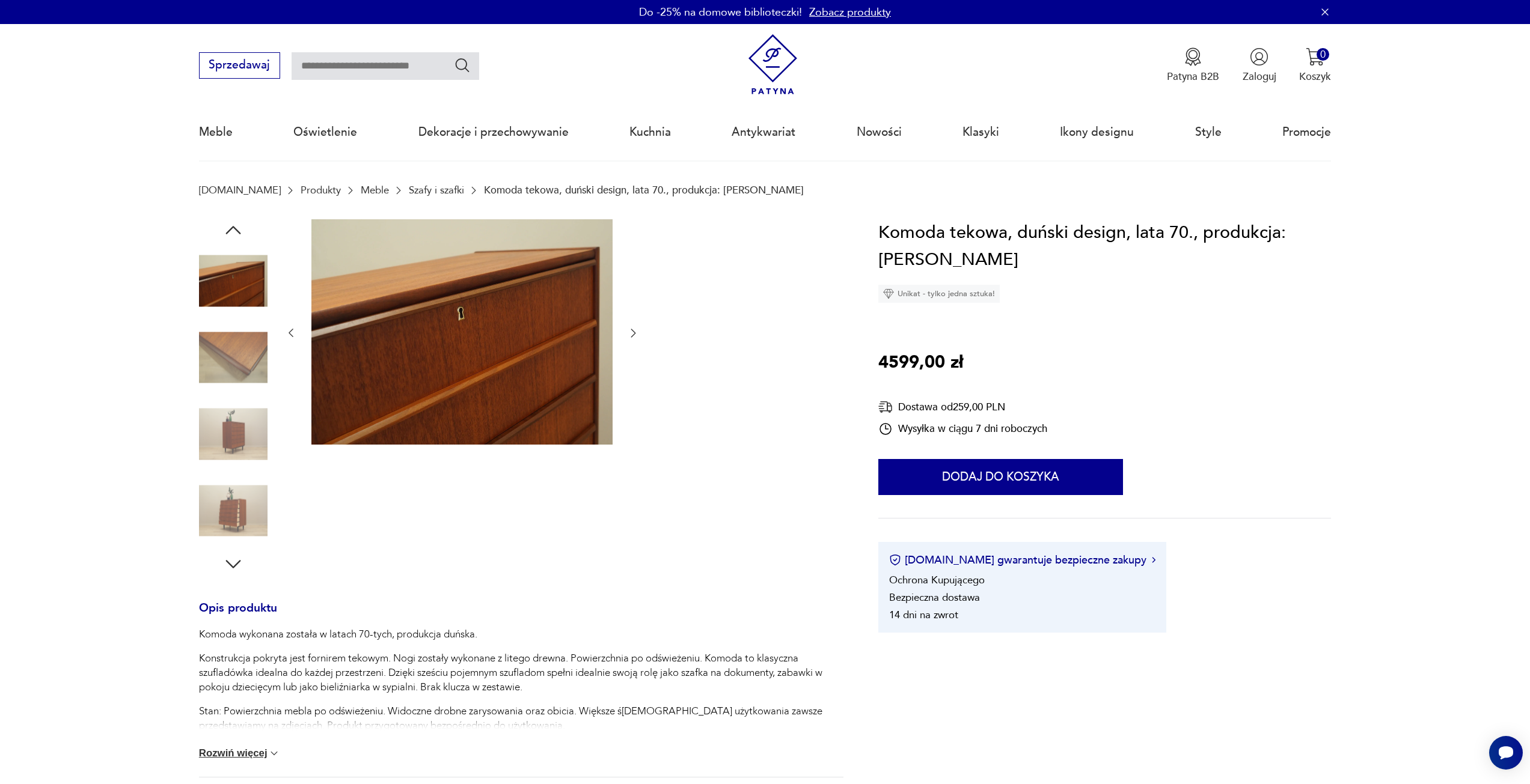
click at [249, 347] on img at bounding box center [233, 357] width 69 height 69
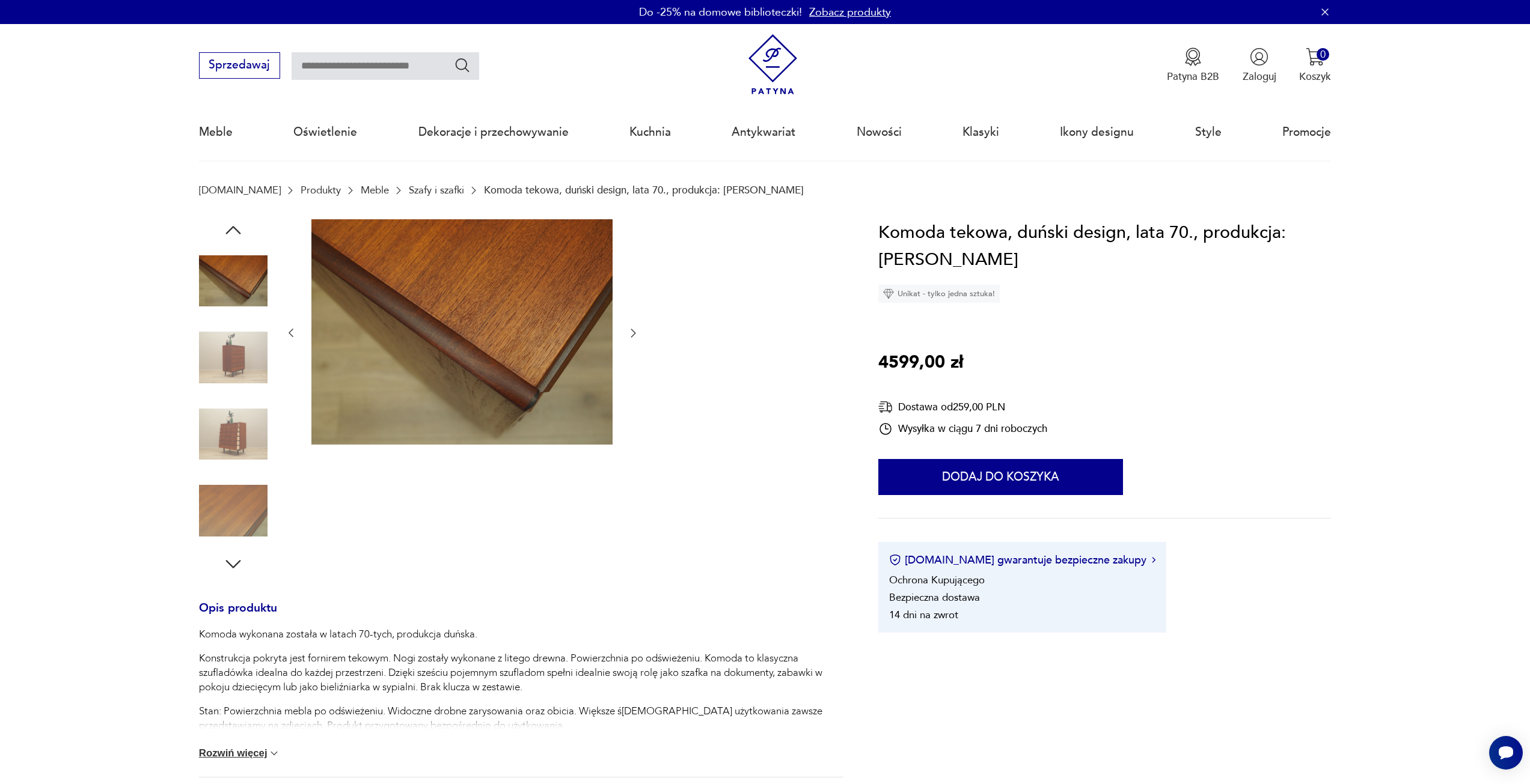
click at [250, 365] on img at bounding box center [233, 357] width 69 height 69
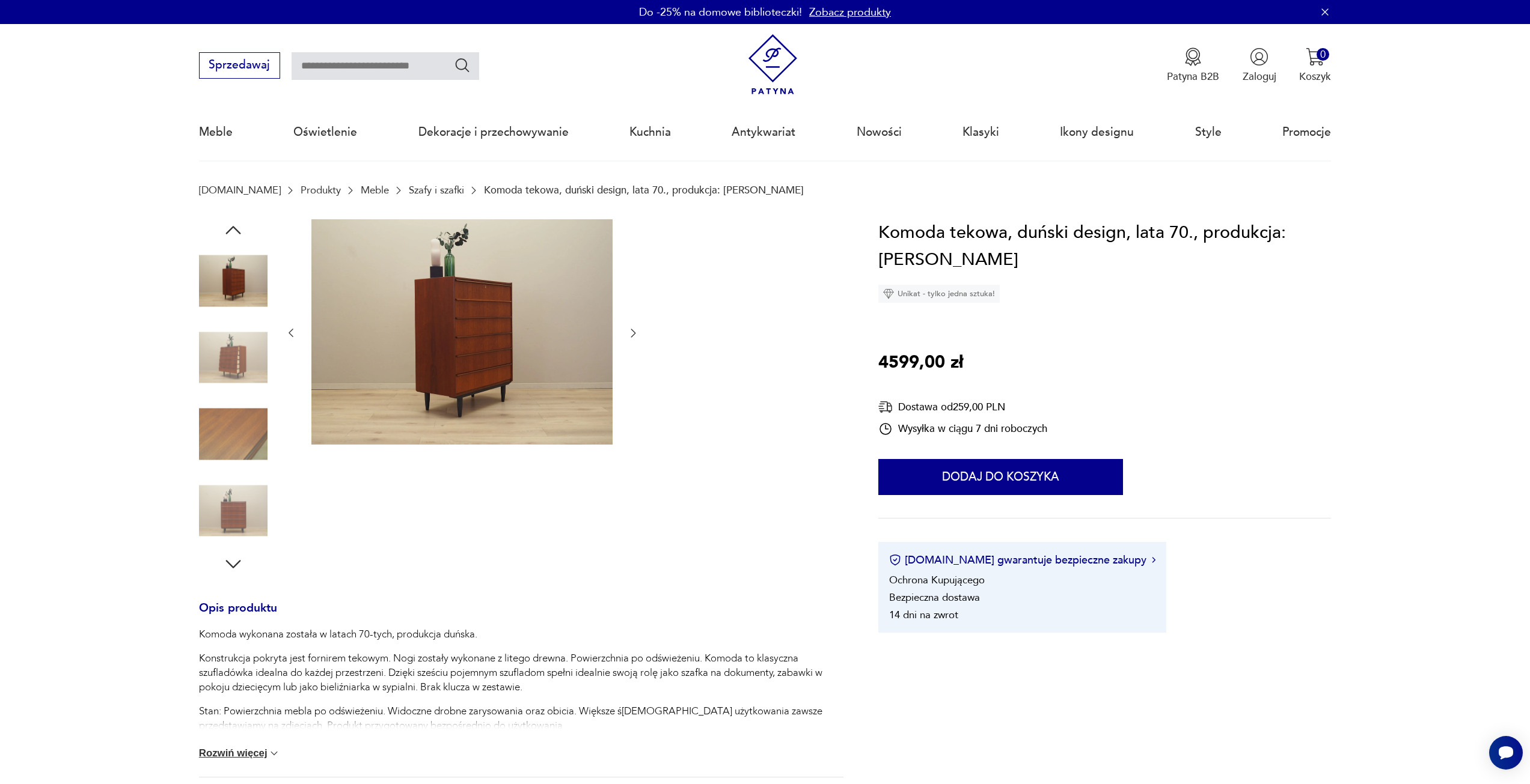
click at [246, 372] on img at bounding box center [233, 357] width 69 height 69
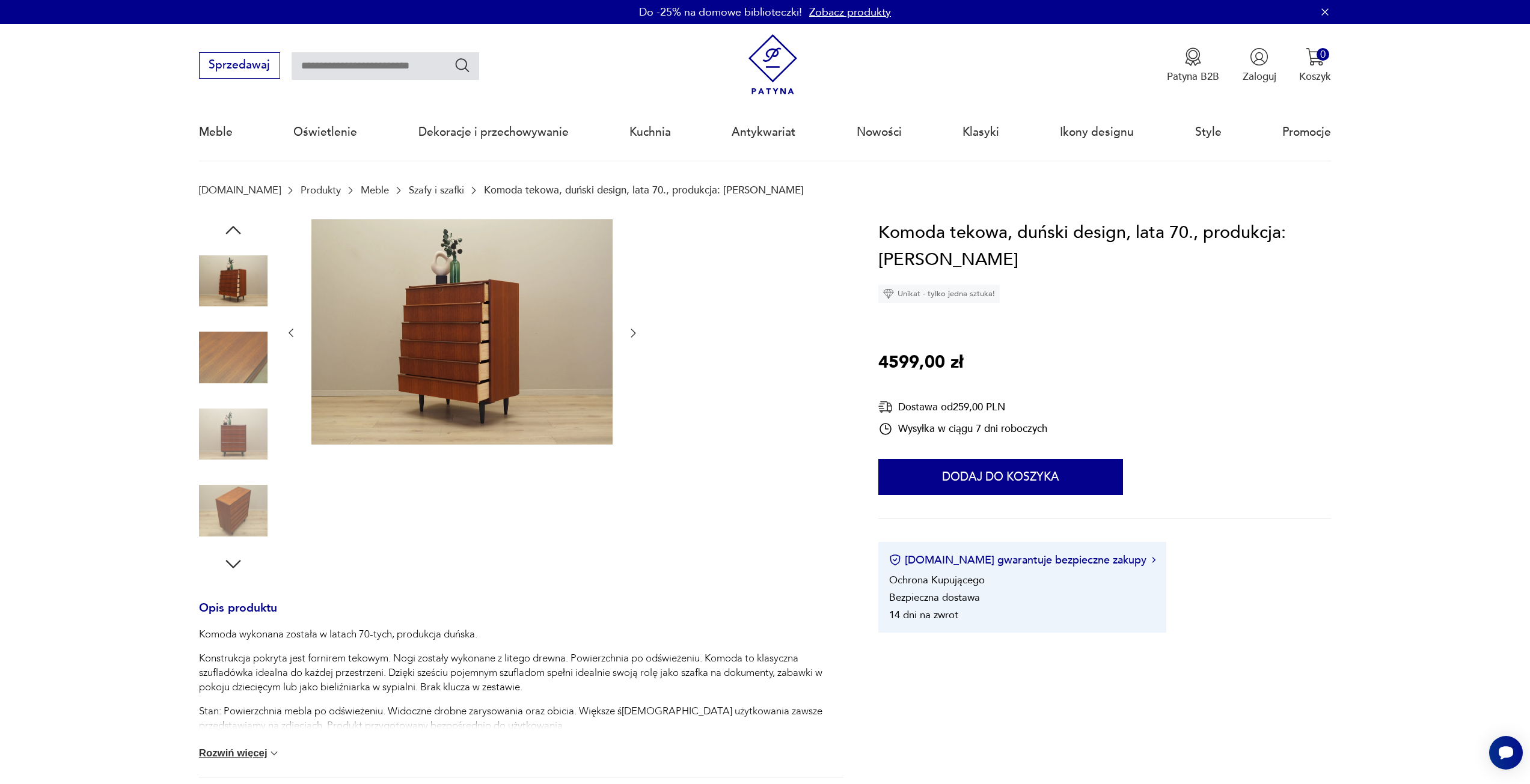
click at [246, 372] on img at bounding box center [233, 357] width 69 height 69
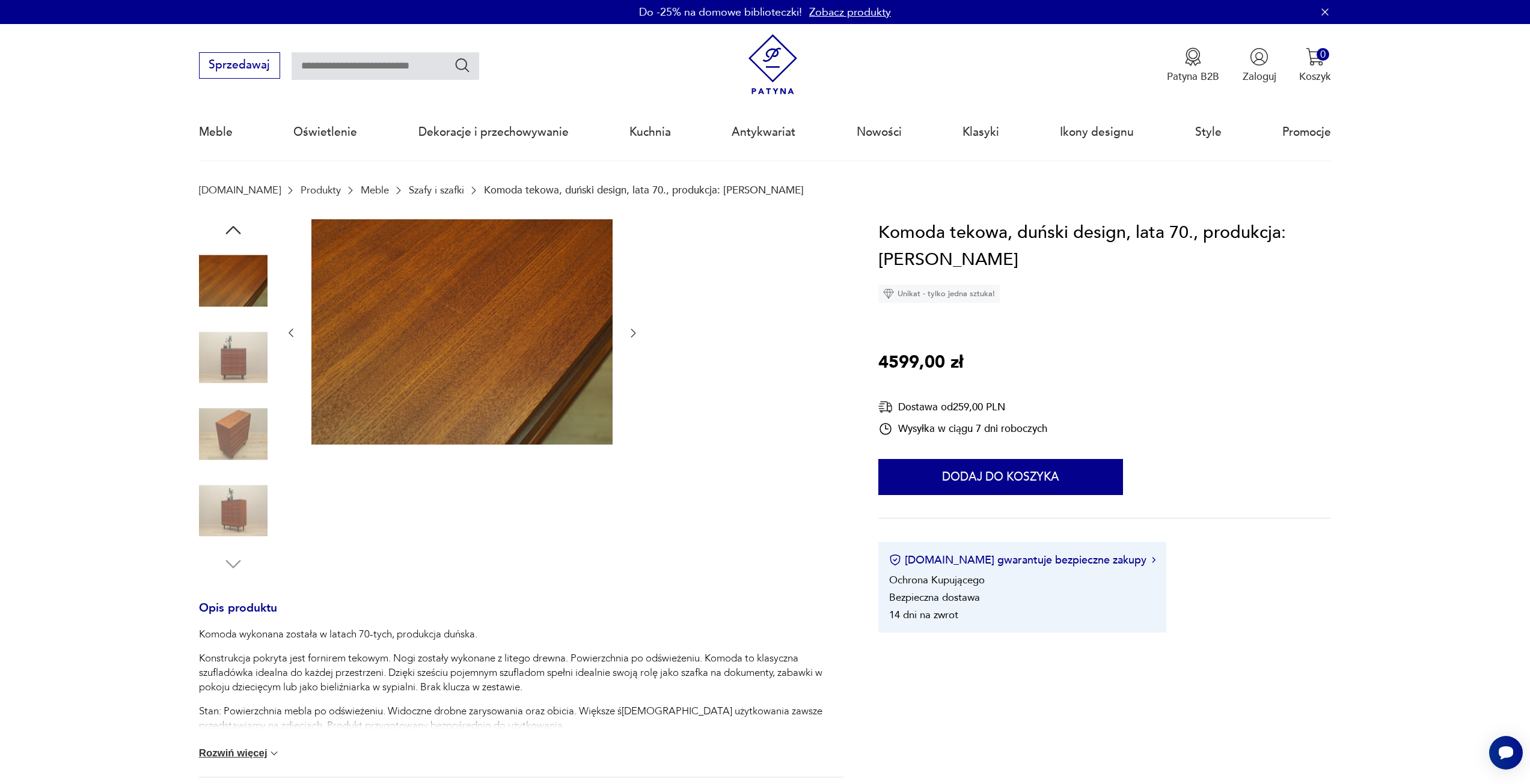
click at [246, 372] on img at bounding box center [233, 357] width 69 height 69
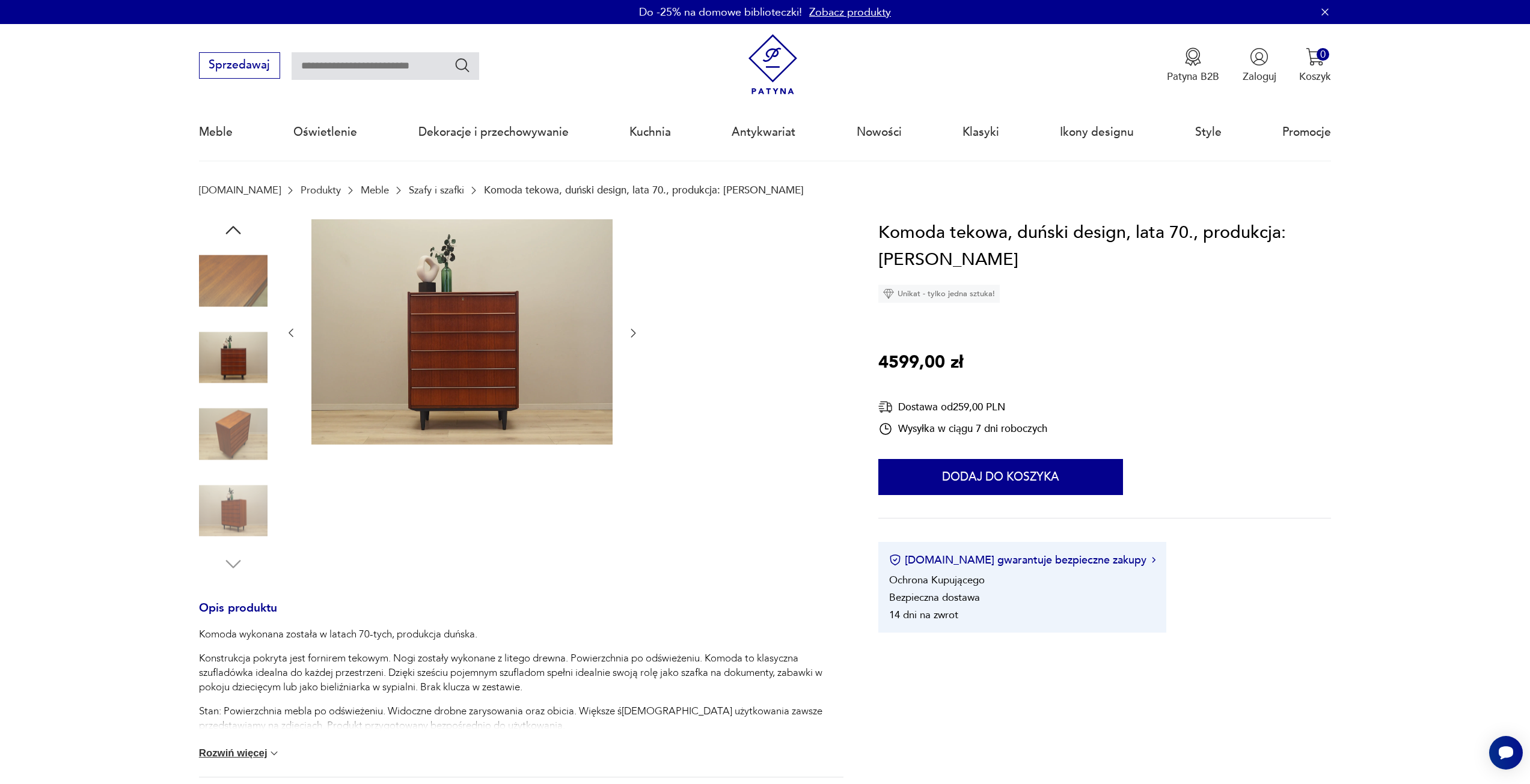
click at [250, 409] on img at bounding box center [233, 434] width 69 height 69
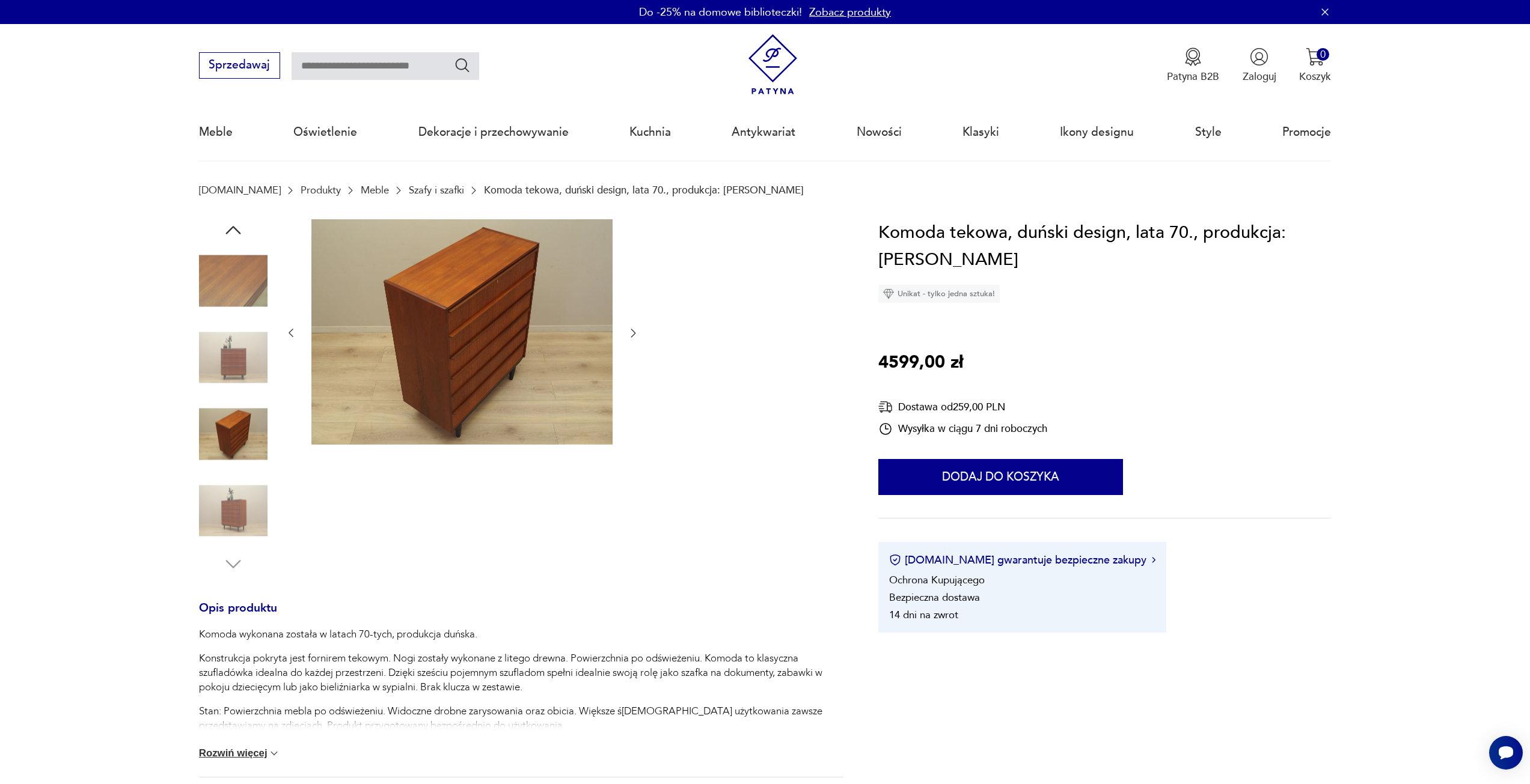
click at [243, 488] on img at bounding box center [233, 511] width 69 height 69
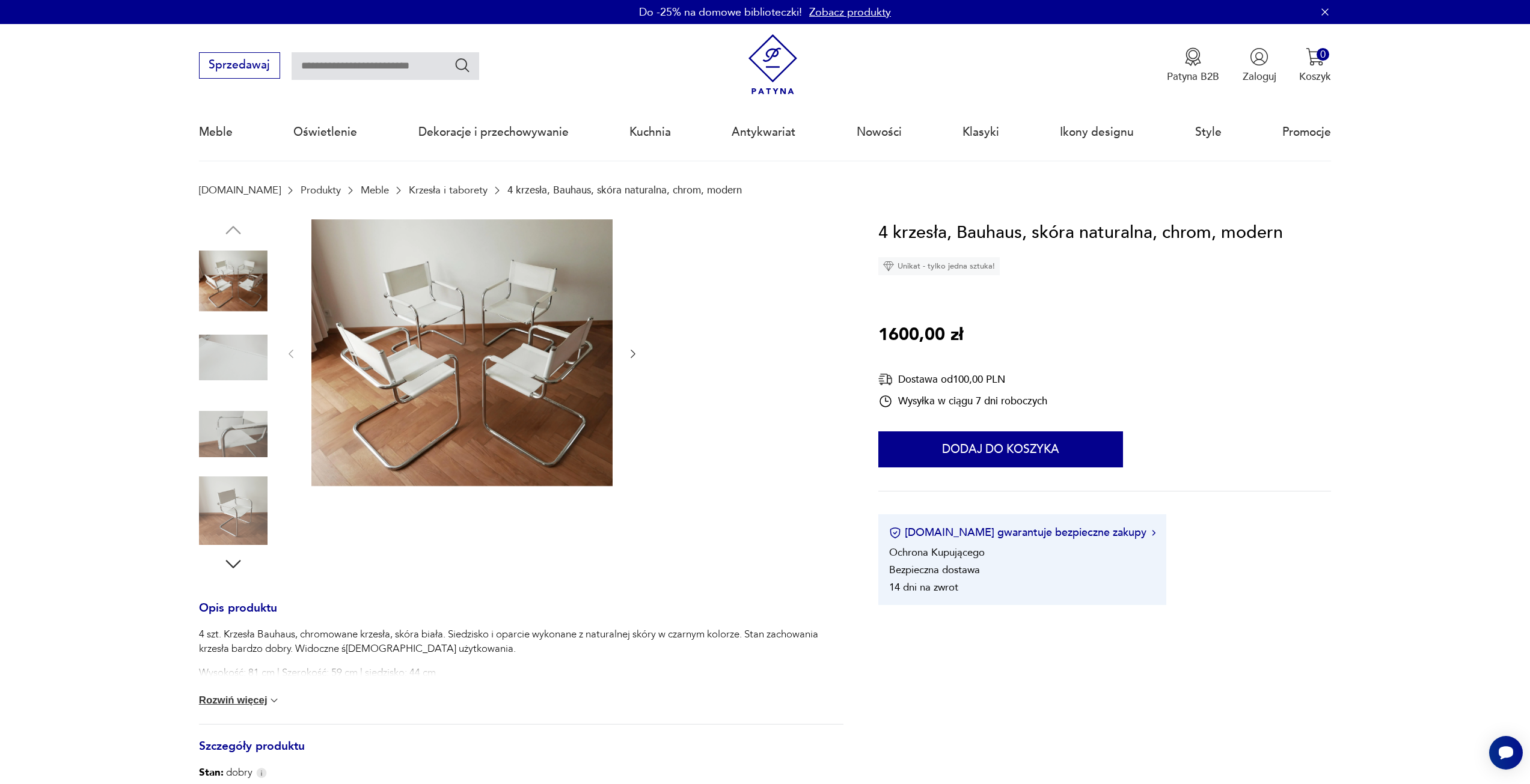
click at [629, 351] on icon "button" at bounding box center [633, 354] width 12 height 12
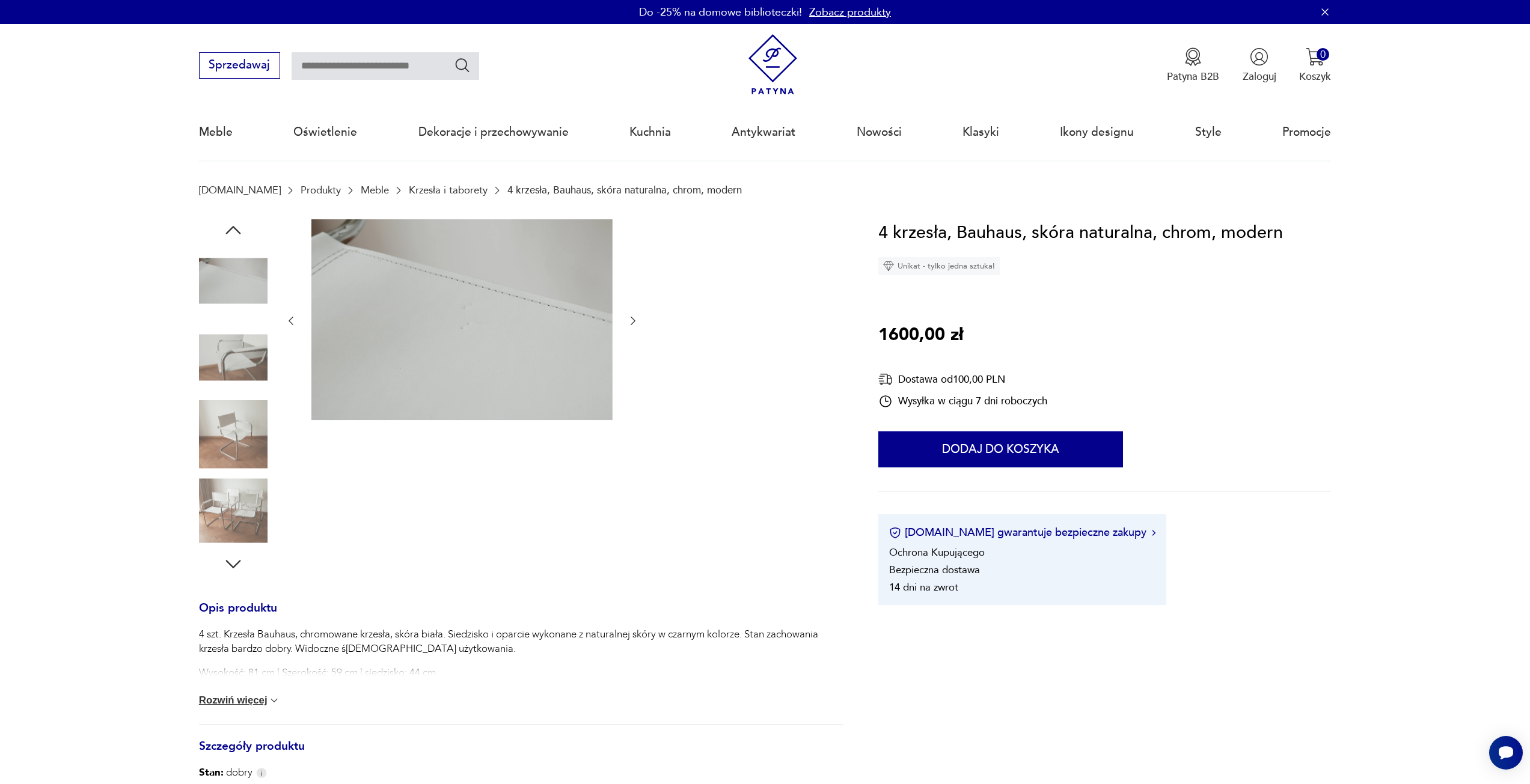
click at [634, 314] on button "button" at bounding box center [633, 320] width 12 height 14
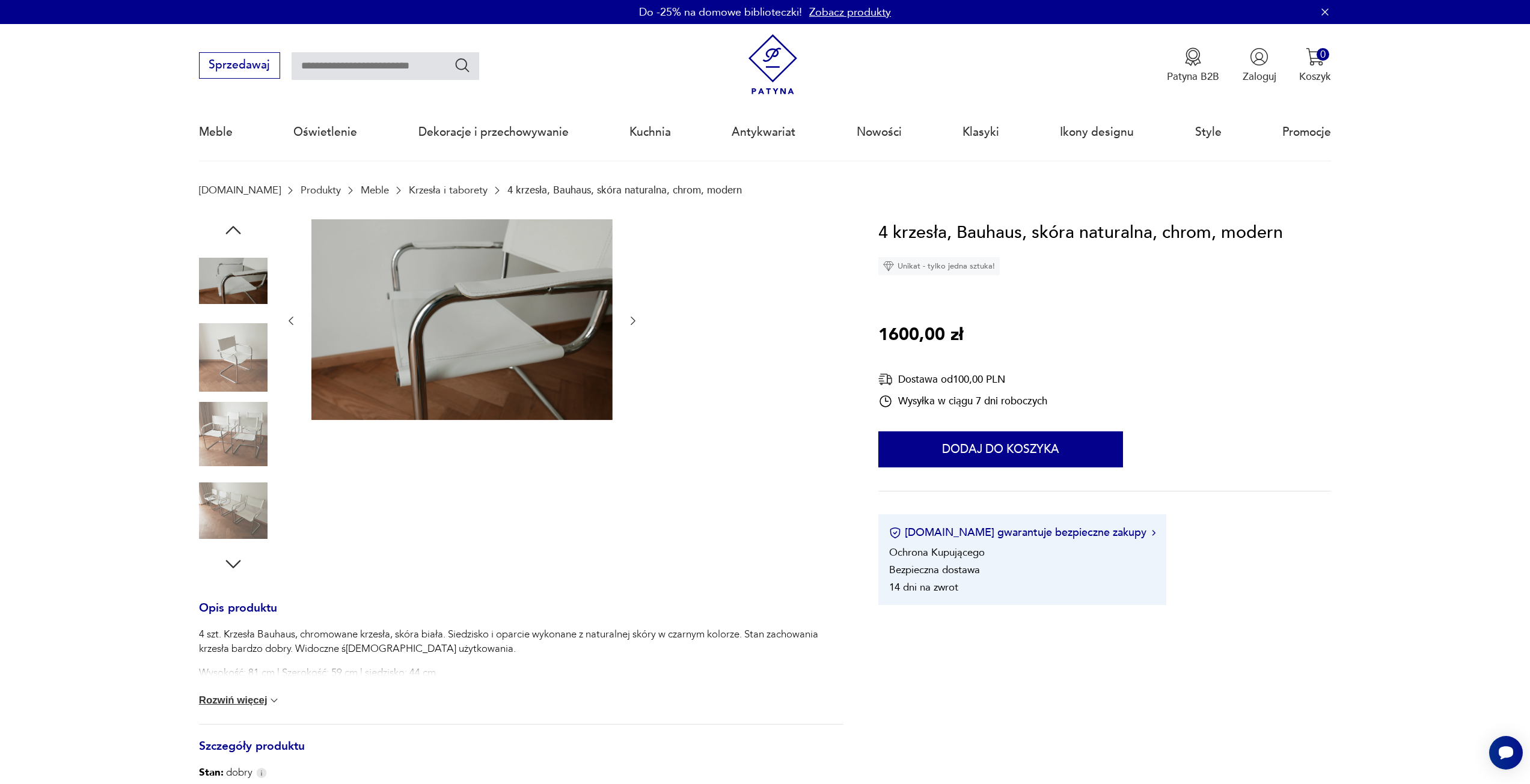
click at [634, 314] on button "button" at bounding box center [633, 320] width 12 height 14
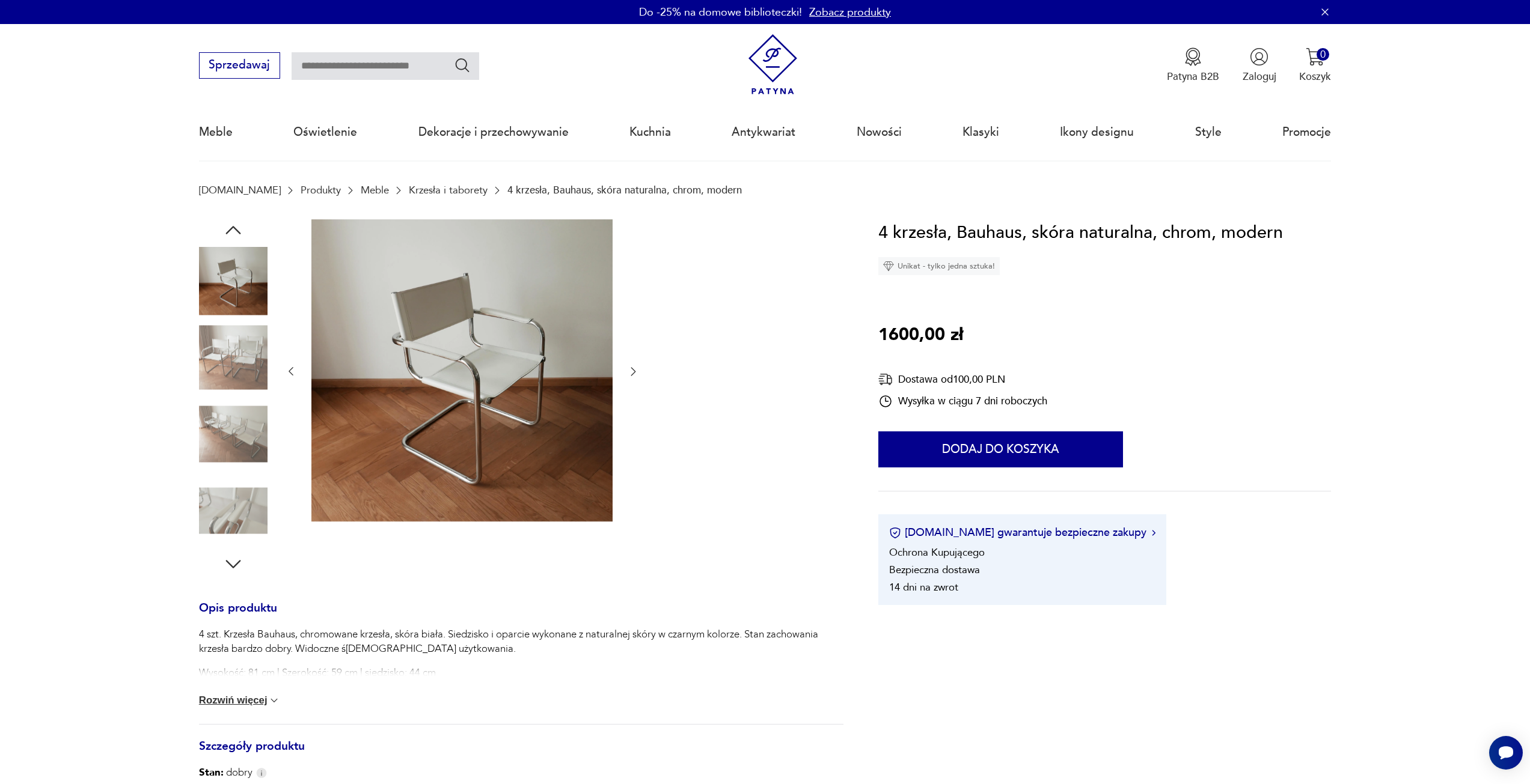
click at [641, 373] on div at bounding box center [521, 397] width 644 height 356
click at [635, 367] on icon "button" at bounding box center [633, 371] width 12 height 12
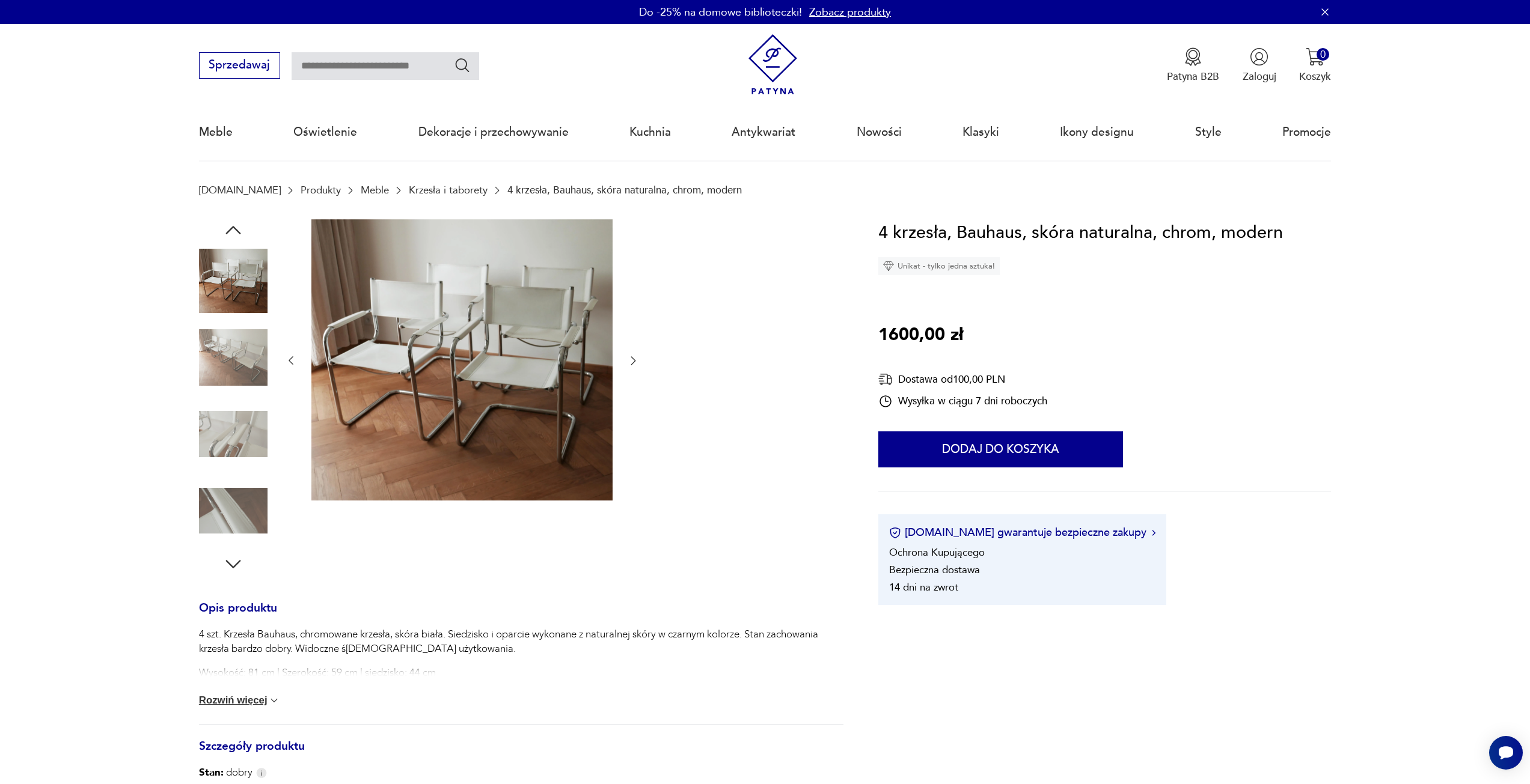
click at [635, 367] on button "button" at bounding box center [633, 361] width 12 height 14
